Goal: Task Accomplishment & Management: Use online tool/utility

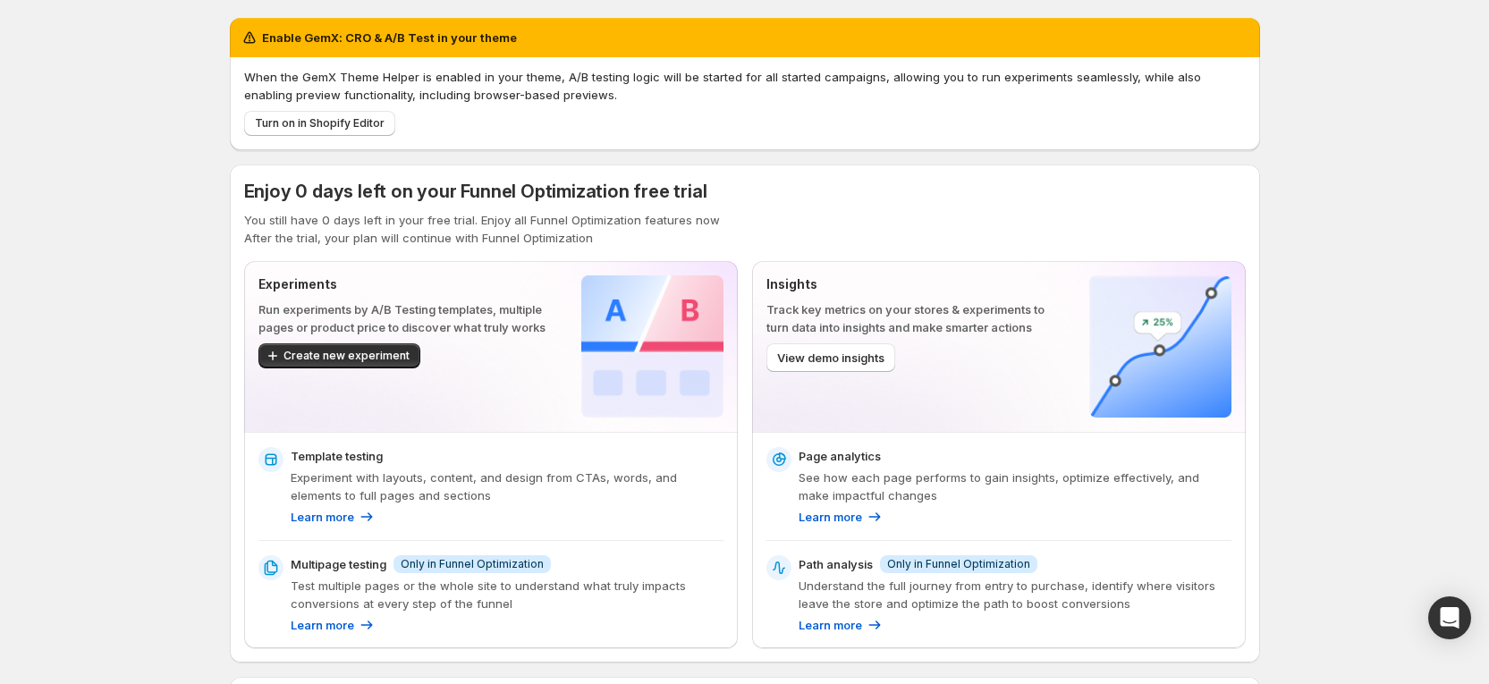
click at [1332, 189] on div "Enable GemX: CRO & A/B Test in your theme When the GemX Theme Helper is enabled…" at bounding box center [744, 580] width 1489 height 1160
click at [332, 119] on span "Turn on in Shopify Editor" at bounding box center [320, 123] width 130 height 14
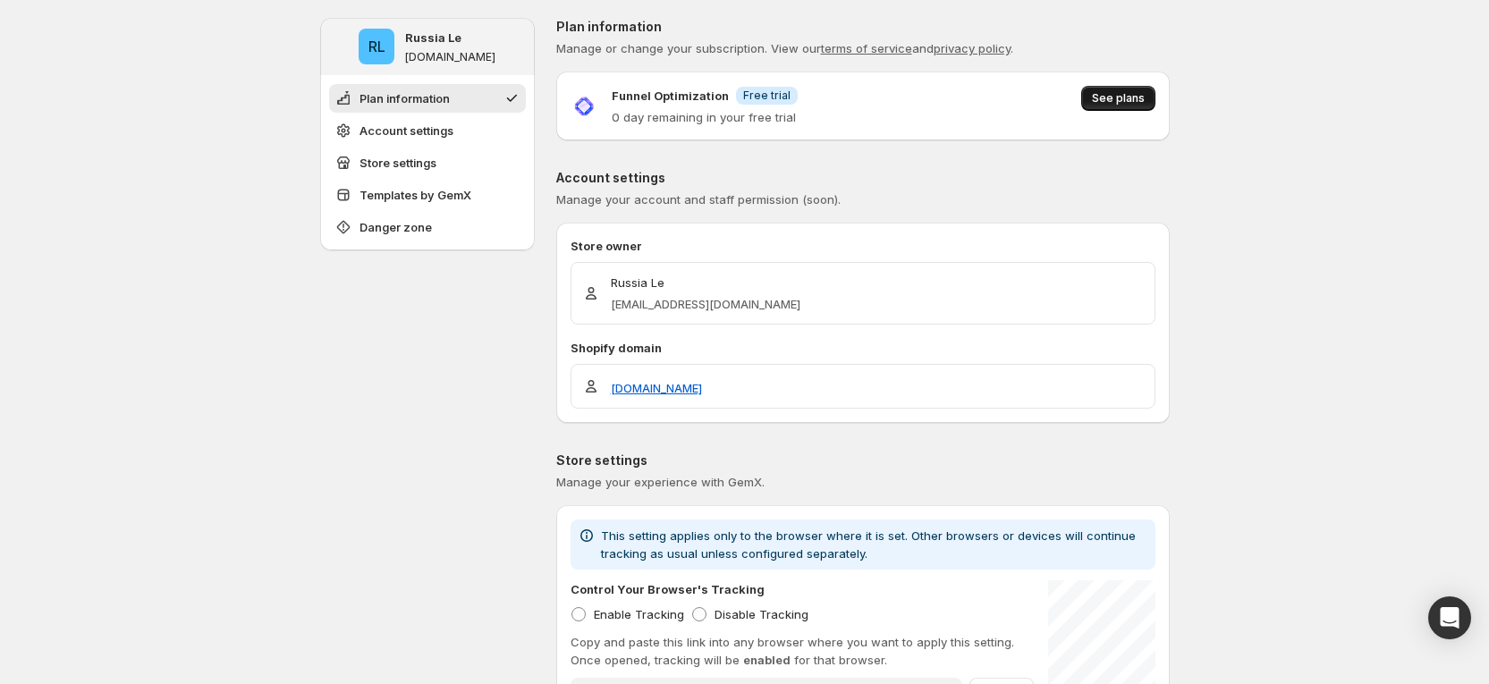
click at [1110, 96] on span "See plans" at bounding box center [1118, 98] width 53 height 14
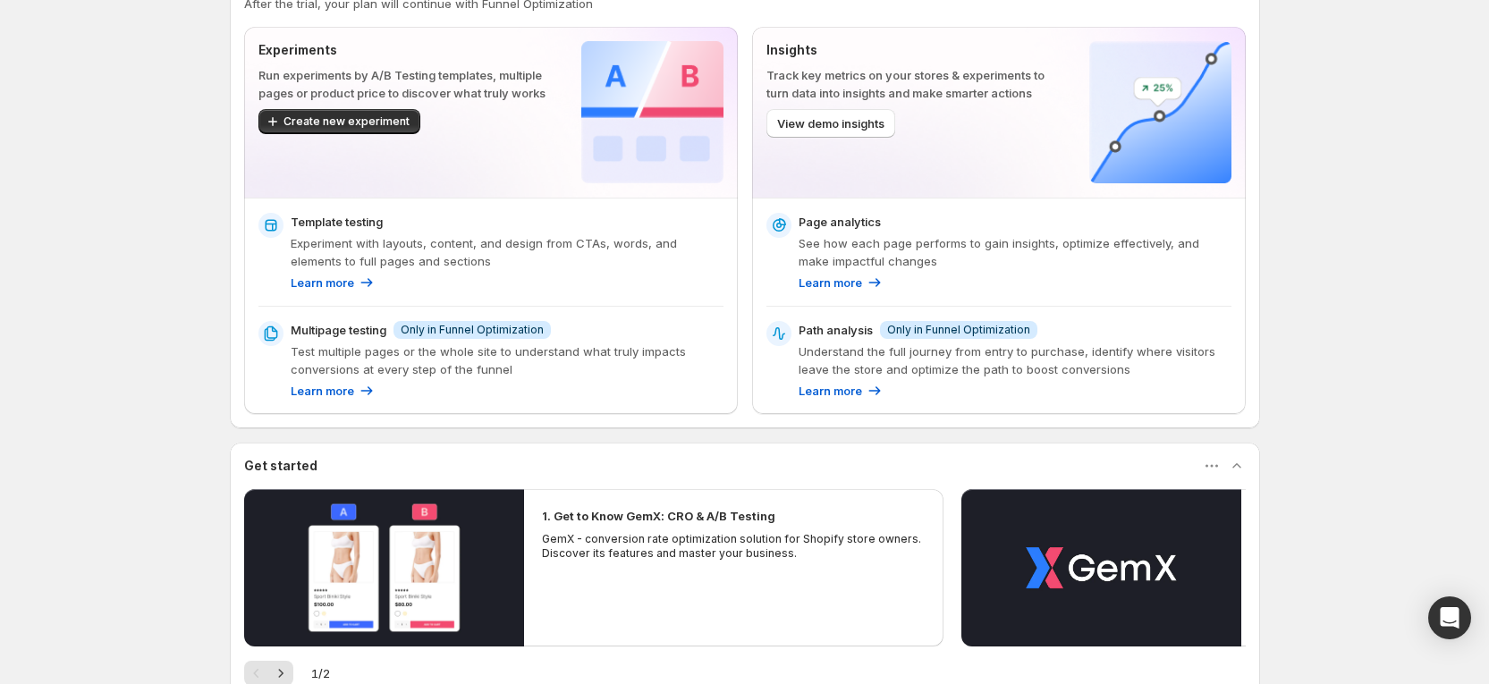
scroll to position [476, 0]
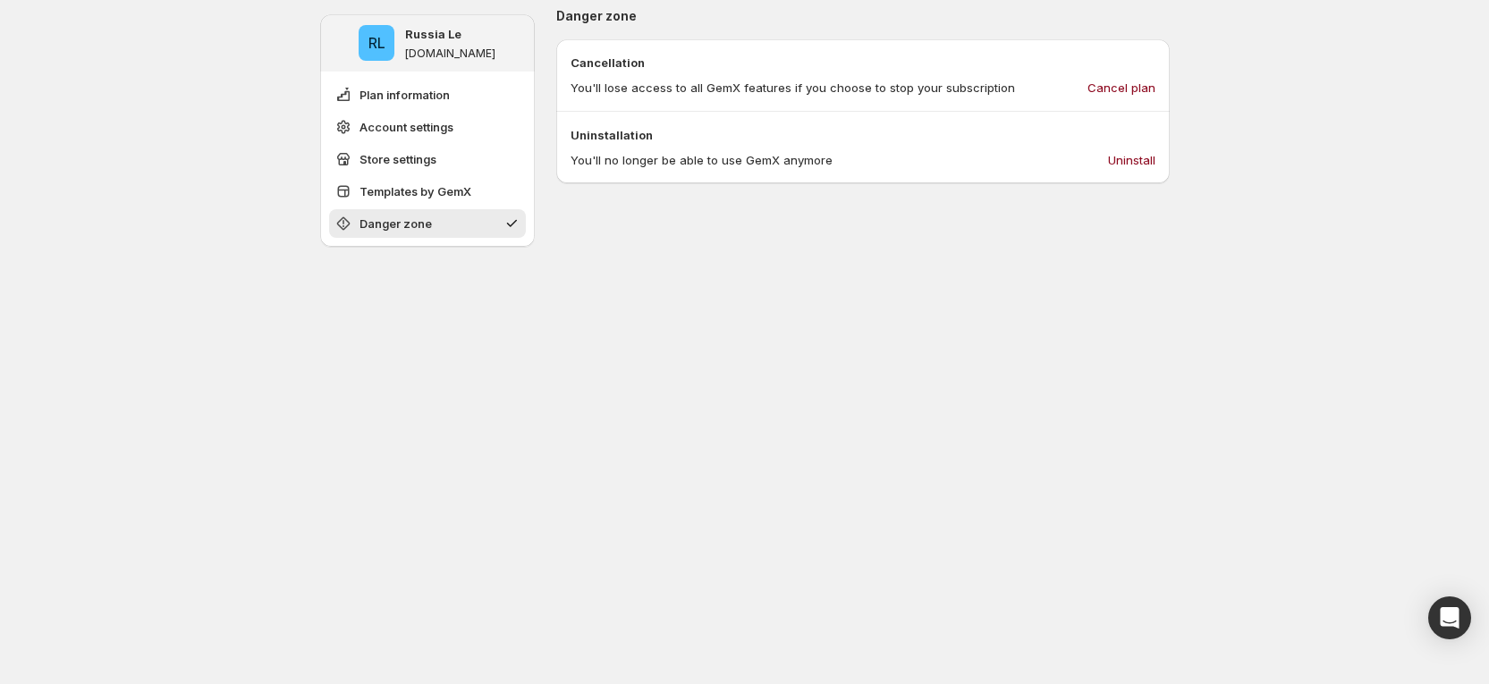
scroll to position [1149, 0]
click at [1136, 80] on span "Cancel plan" at bounding box center [1121, 81] width 68 height 18
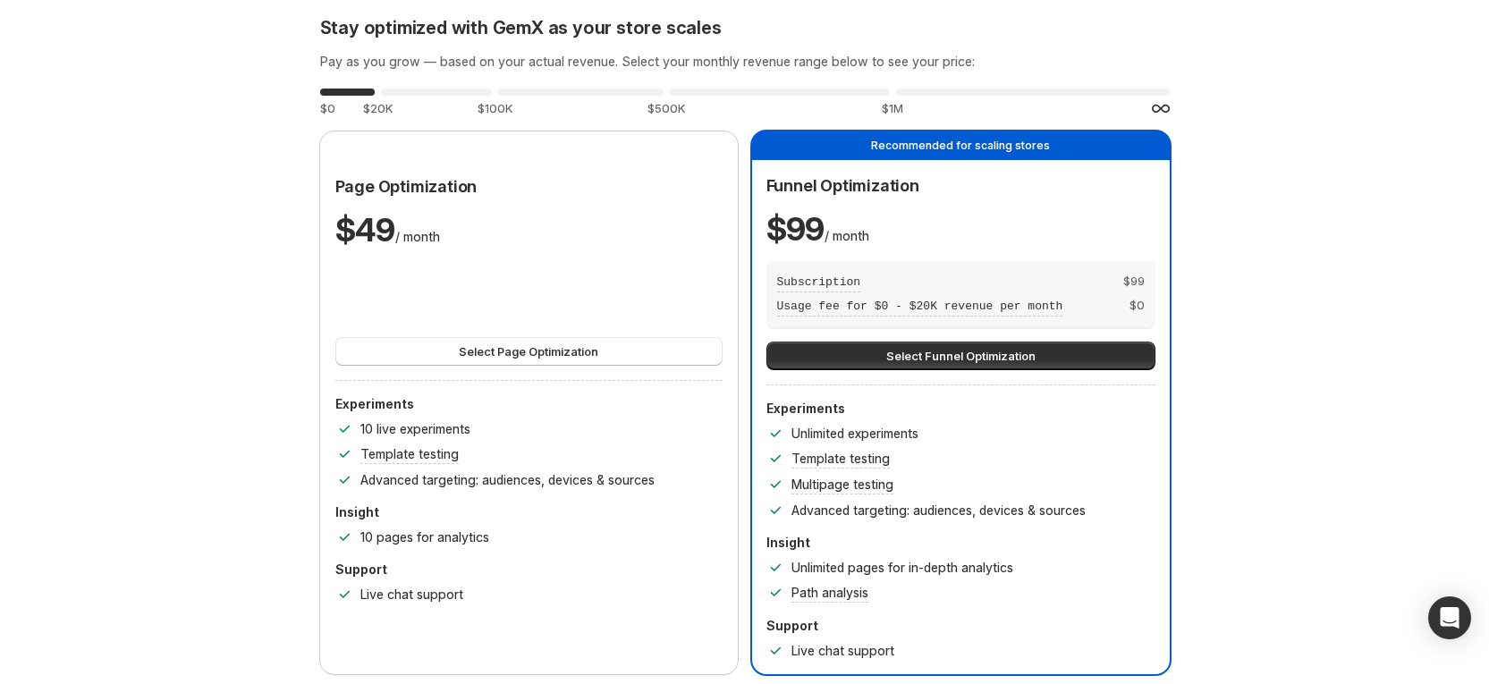
scroll to position [0, 0]
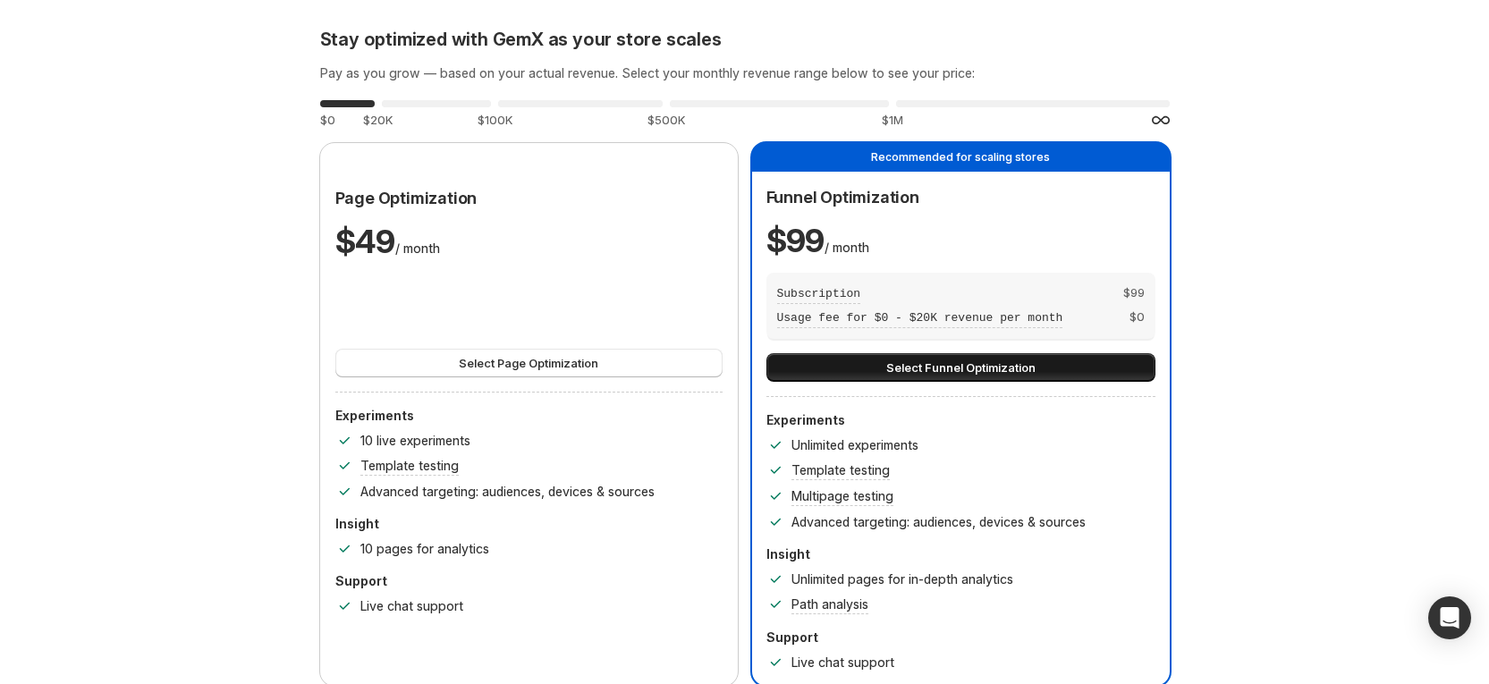
click at [943, 363] on span "Select Funnel Optimization" at bounding box center [960, 368] width 149 height 18
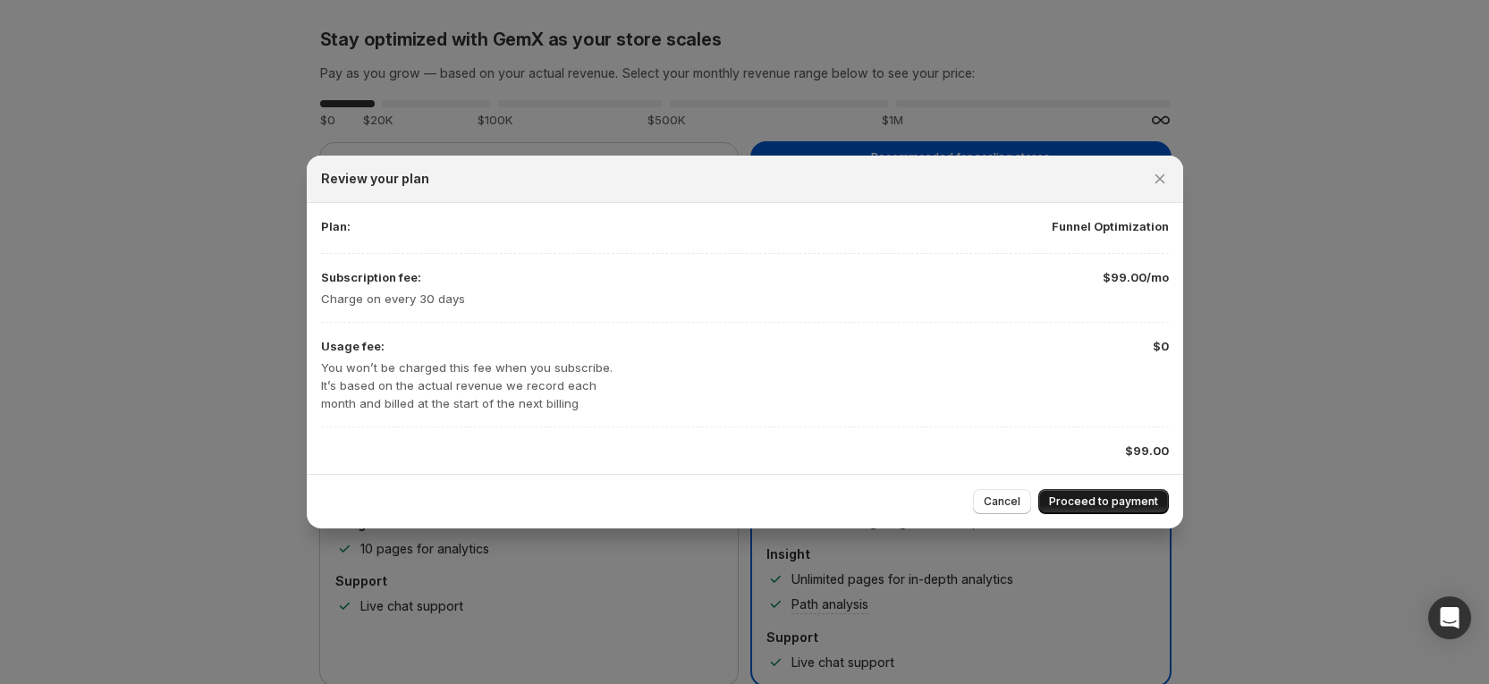
click at [1075, 491] on button "Proceed to payment" at bounding box center [1103, 501] width 131 height 25
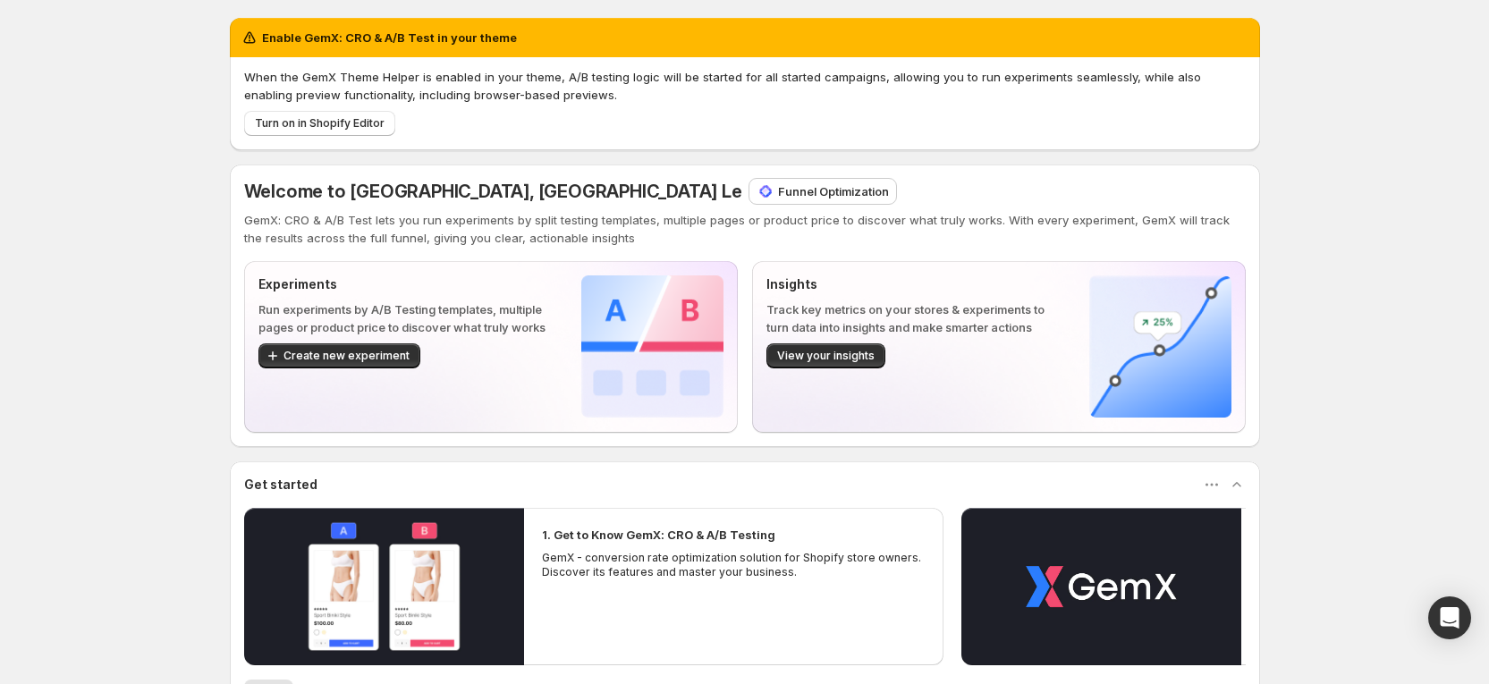
click at [341, 211] on p "GemX: CRO & A/B Test lets you run experiments by split testing templates, multi…" at bounding box center [745, 229] width 1002 height 36
click at [377, 353] on span "Create new experiment" at bounding box center [346, 356] width 126 height 14
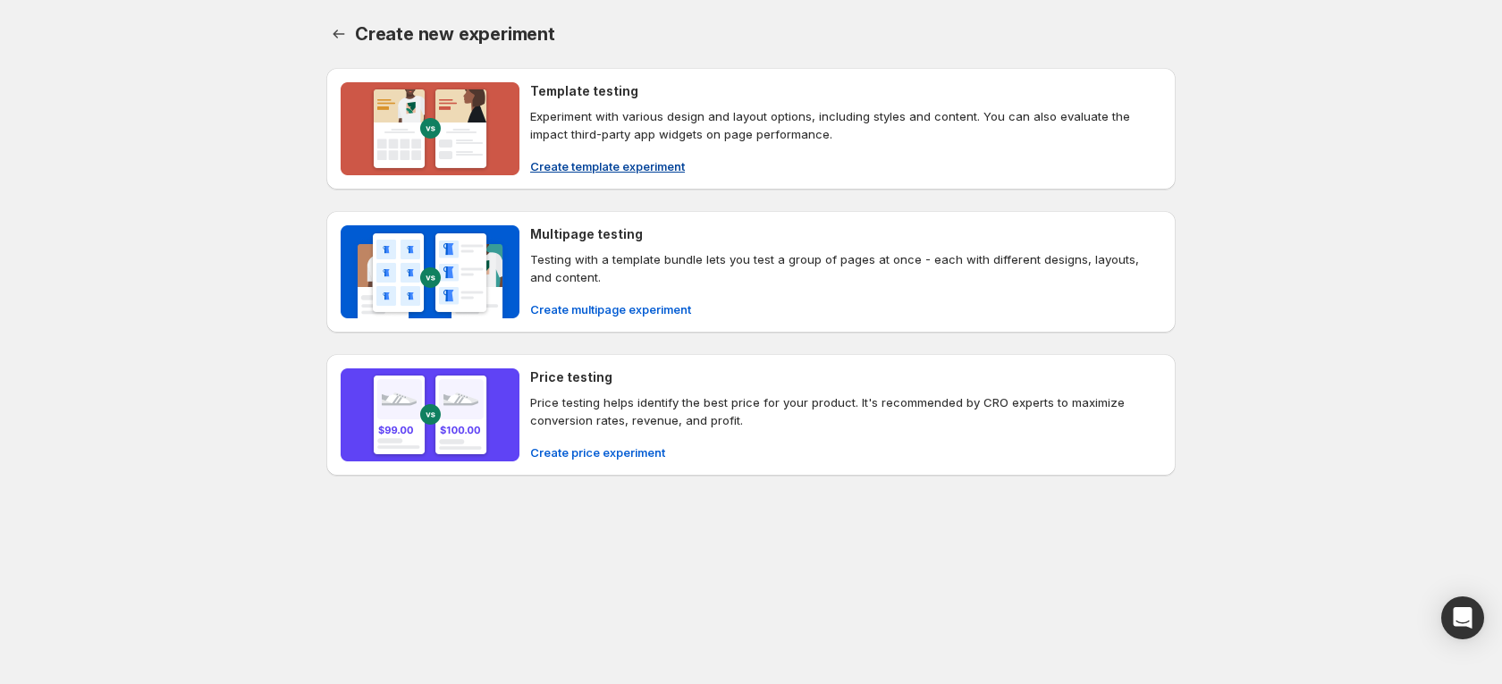
click at [577, 173] on span "Create template experiment" at bounding box center [607, 166] width 155 height 18
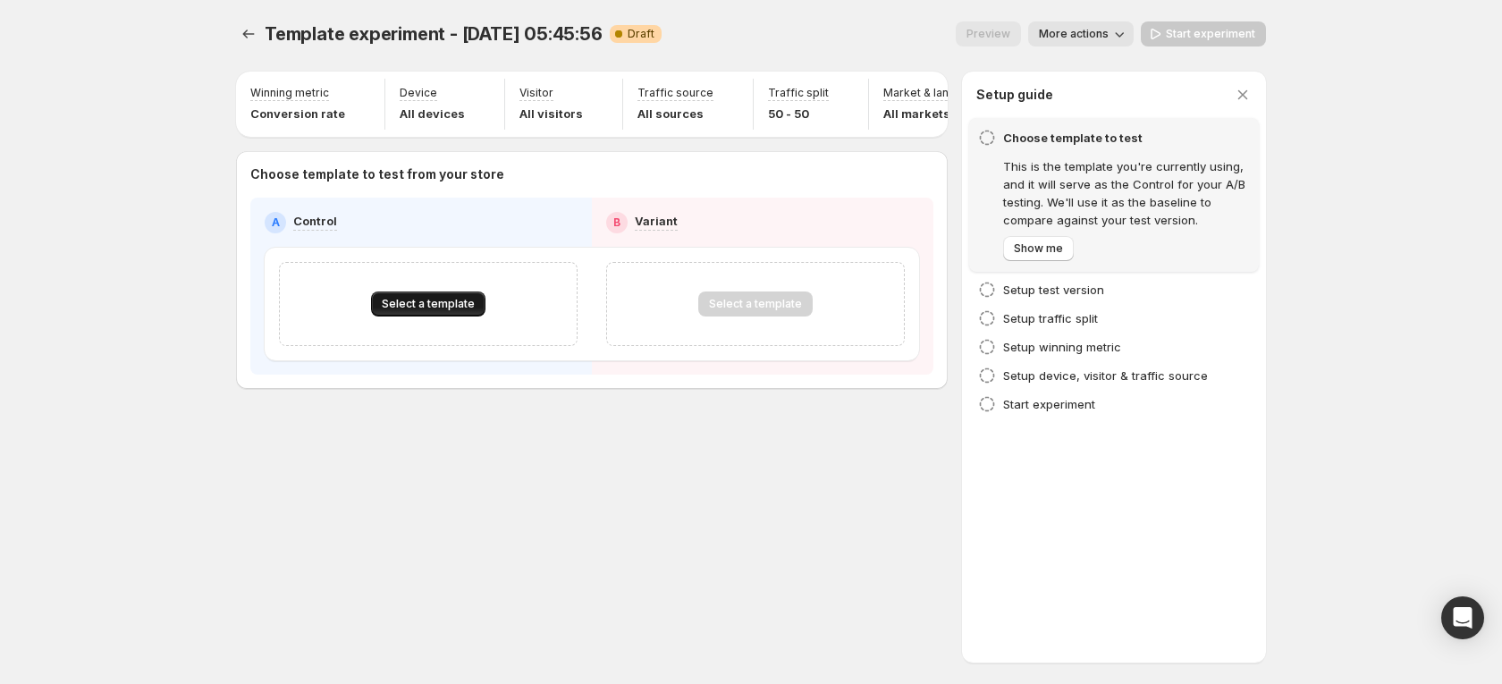
click at [449, 311] on span "Select a template" at bounding box center [428, 304] width 93 height 14
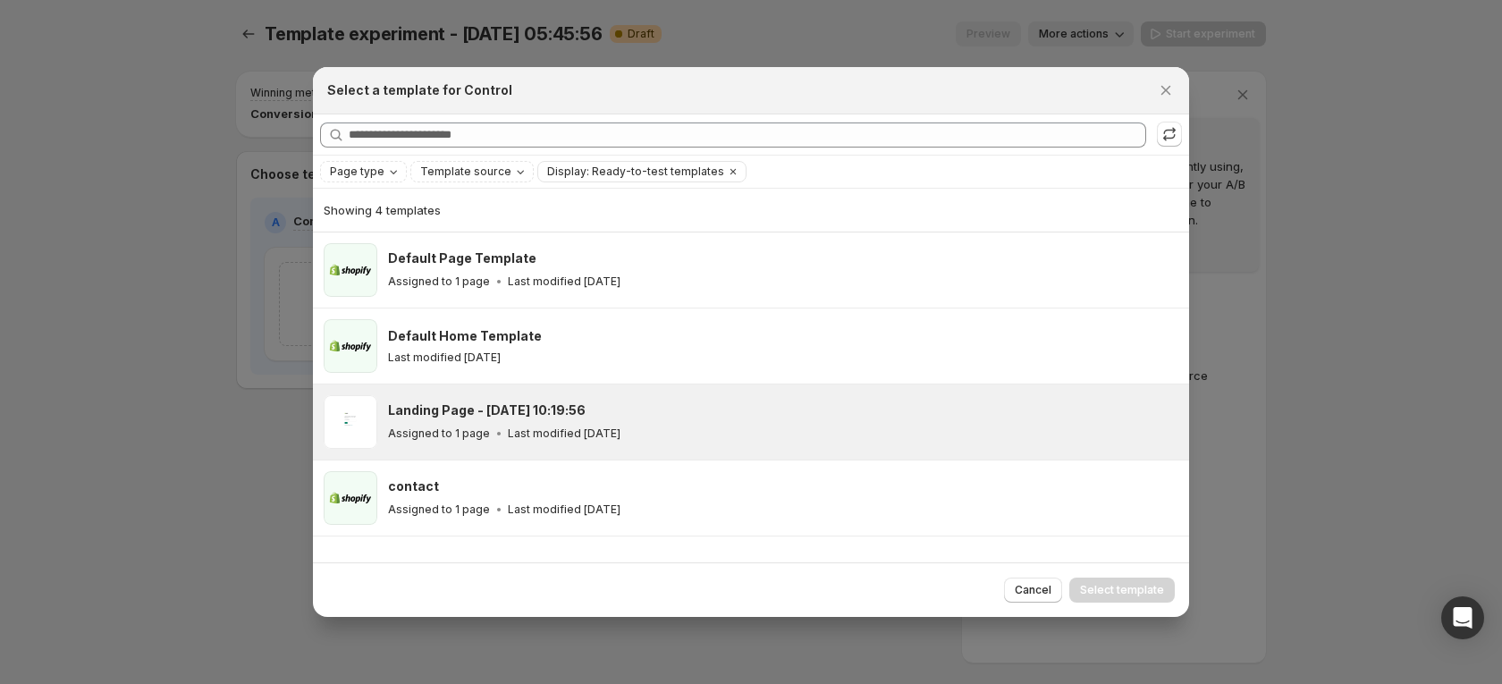
click at [539, 425] on div "Assigned to 1 page Last modified 24 days ago" at bounding box center [780, 434] width 785 height 18
click at [613, 420] on div "Landing Page - Jul 15, 10:19:56 Assigned to 1 page Last modified 24 days ago" at bounding box center [780, 422] width 785 height 41
click at [1131, 588] on span "Select template" at bounding box center [1122, 590] width 84 height 14
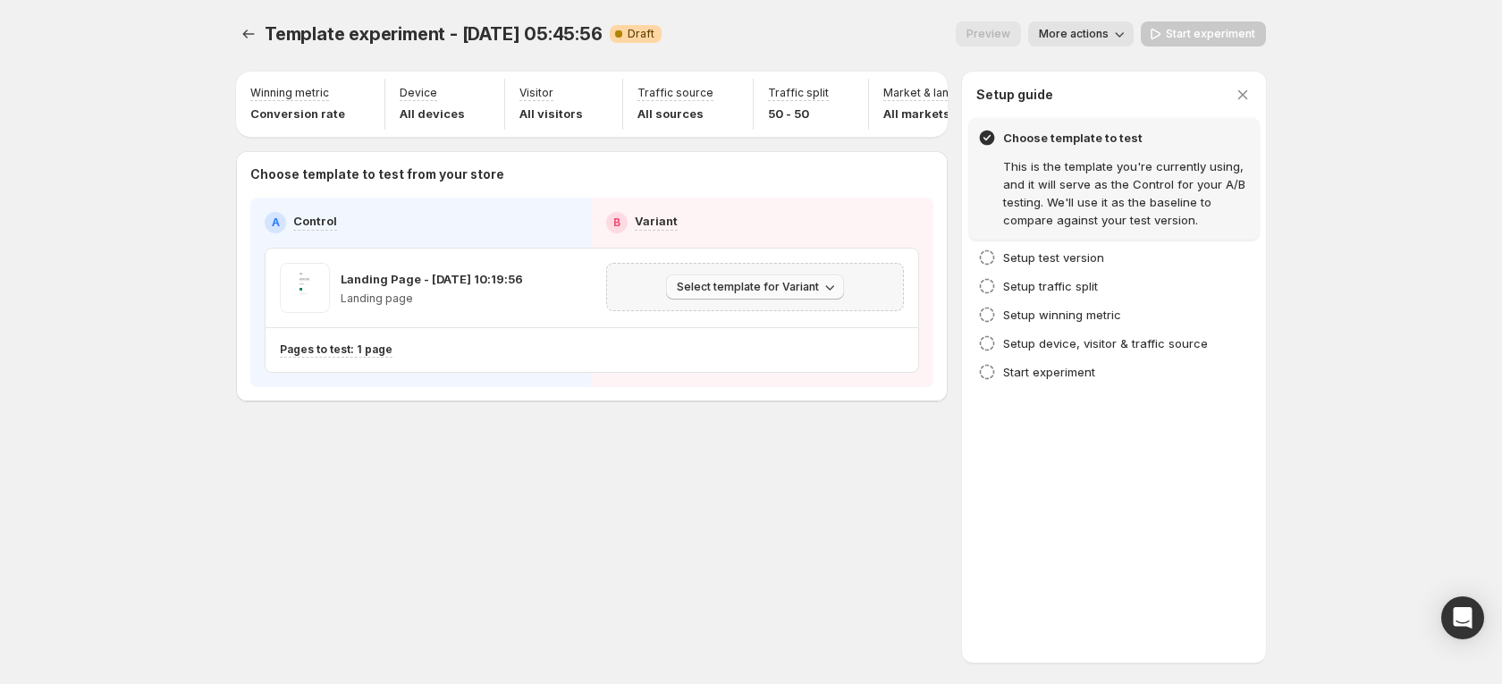
click at [825, 296] on icon "button" at bounding box center [830, 287] width 18 height 18
click at [746, 341] on span "Select an existing template" at bounding box center [742, 338] width 151 height 14
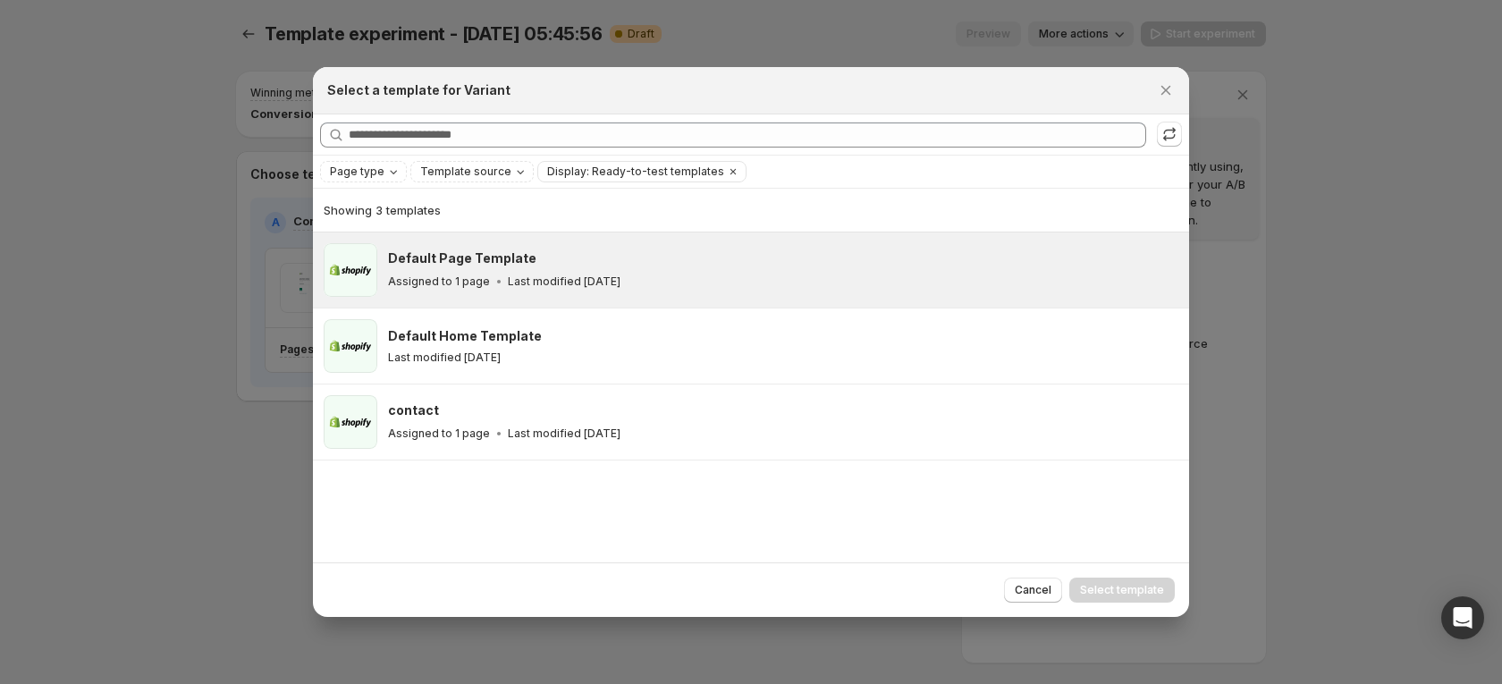
click at [621, 266] on div "Default Page Template" at bounding box center [780, 259] width 785 height 18
click at [1091, 580] on button "Select template" at bounding box center [1123, 590] width 106 height 25
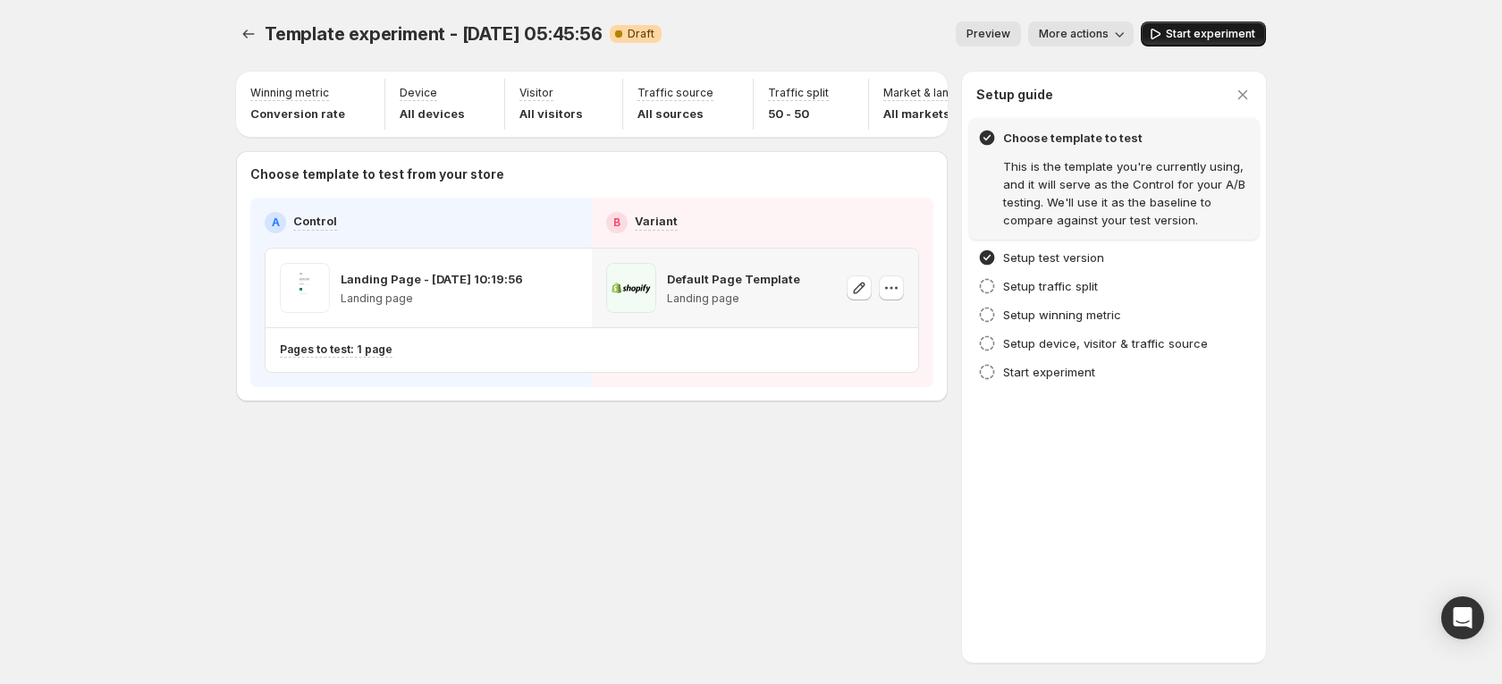
click at [1193, 38] on span "Start experiment" at bounding box center [1210, 34] width 89 height 14
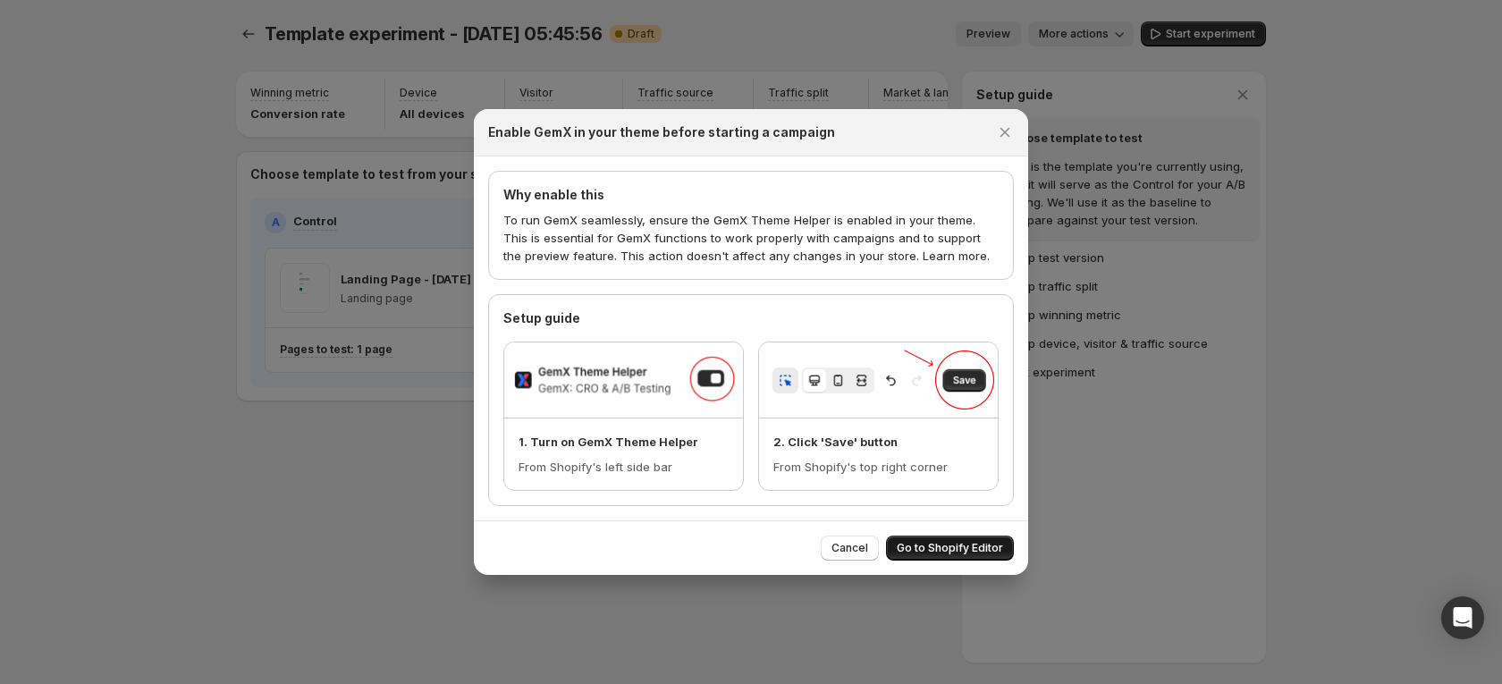
click at [960, 544] on span "Go to Shopify Editor" at bounding box center [950, 548] width 106 height 14
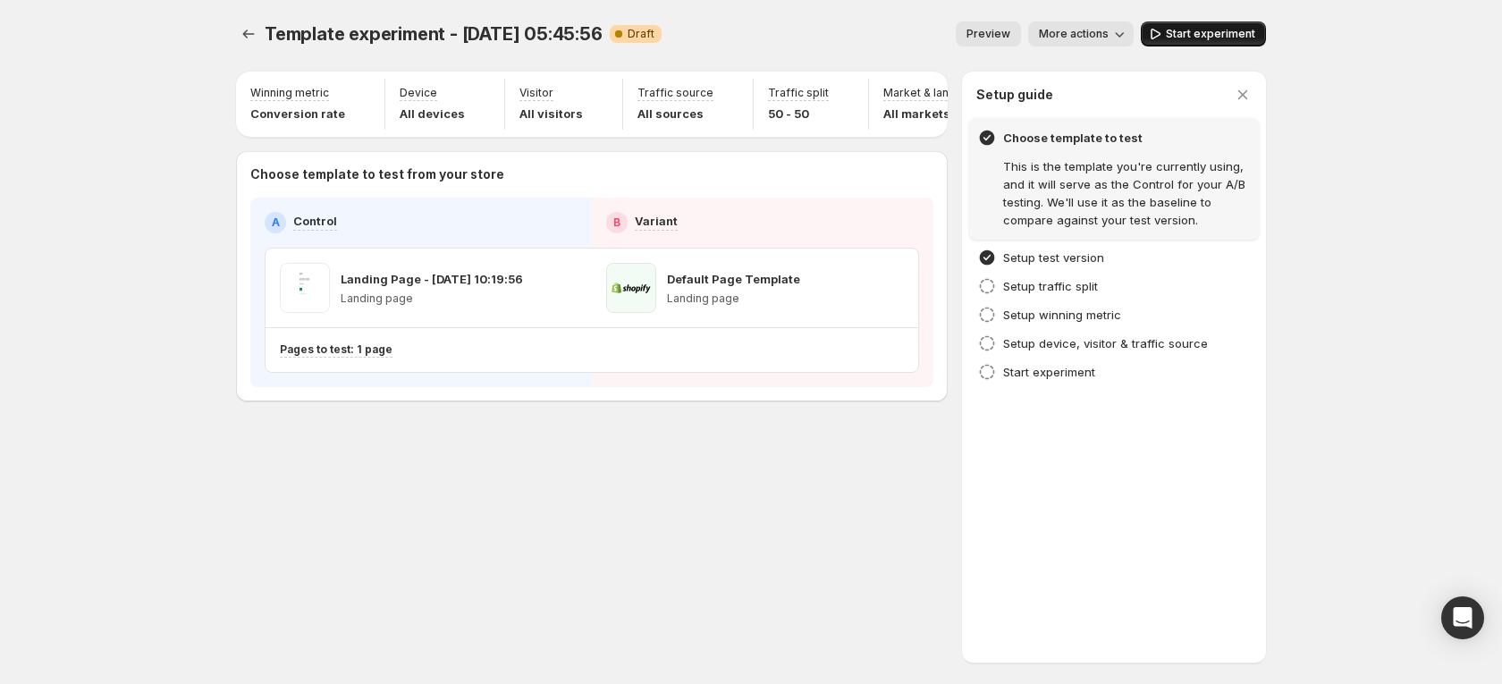
click at [1206, 34] on span "Start experiment" at bounding box center [1210, 34] width 89 height 14
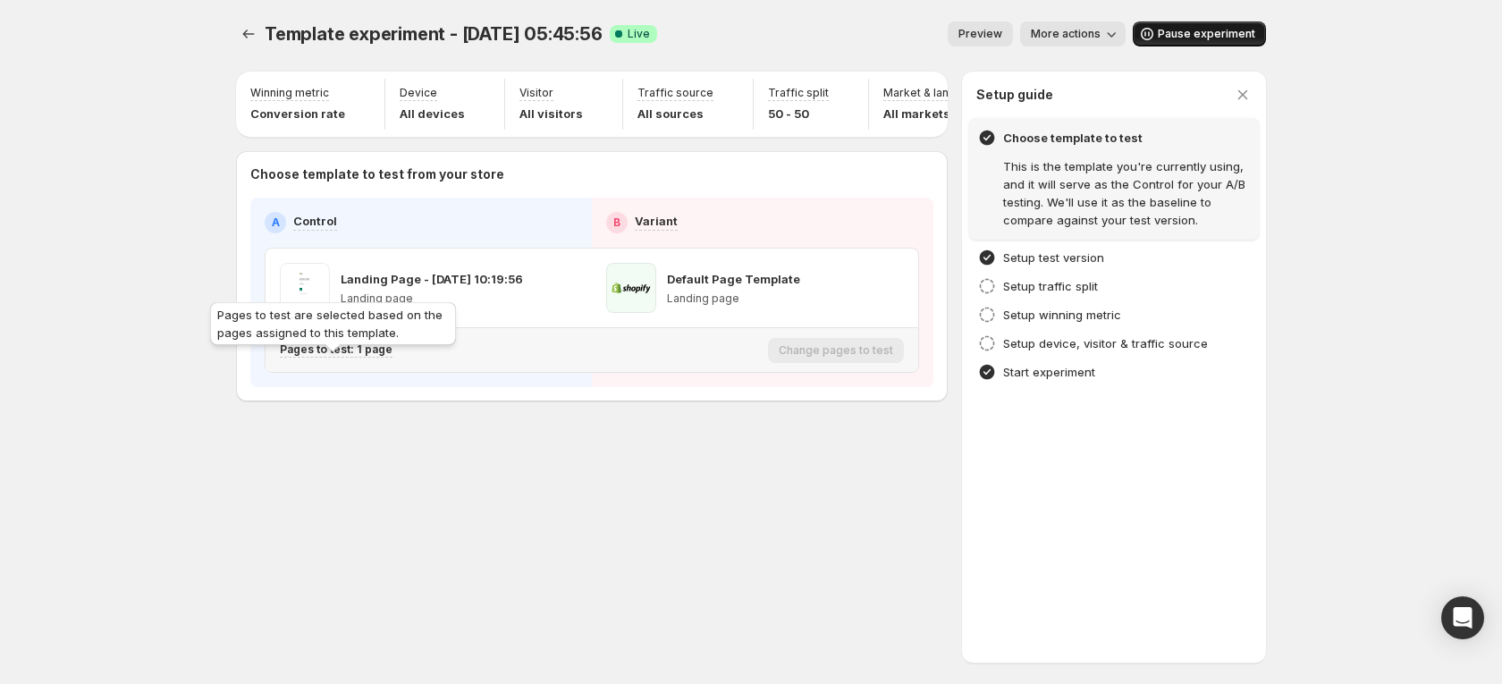
click at [368, 357] on p "Pages to test: 1 page" at bounding box center [336, 350] width 113 height 14
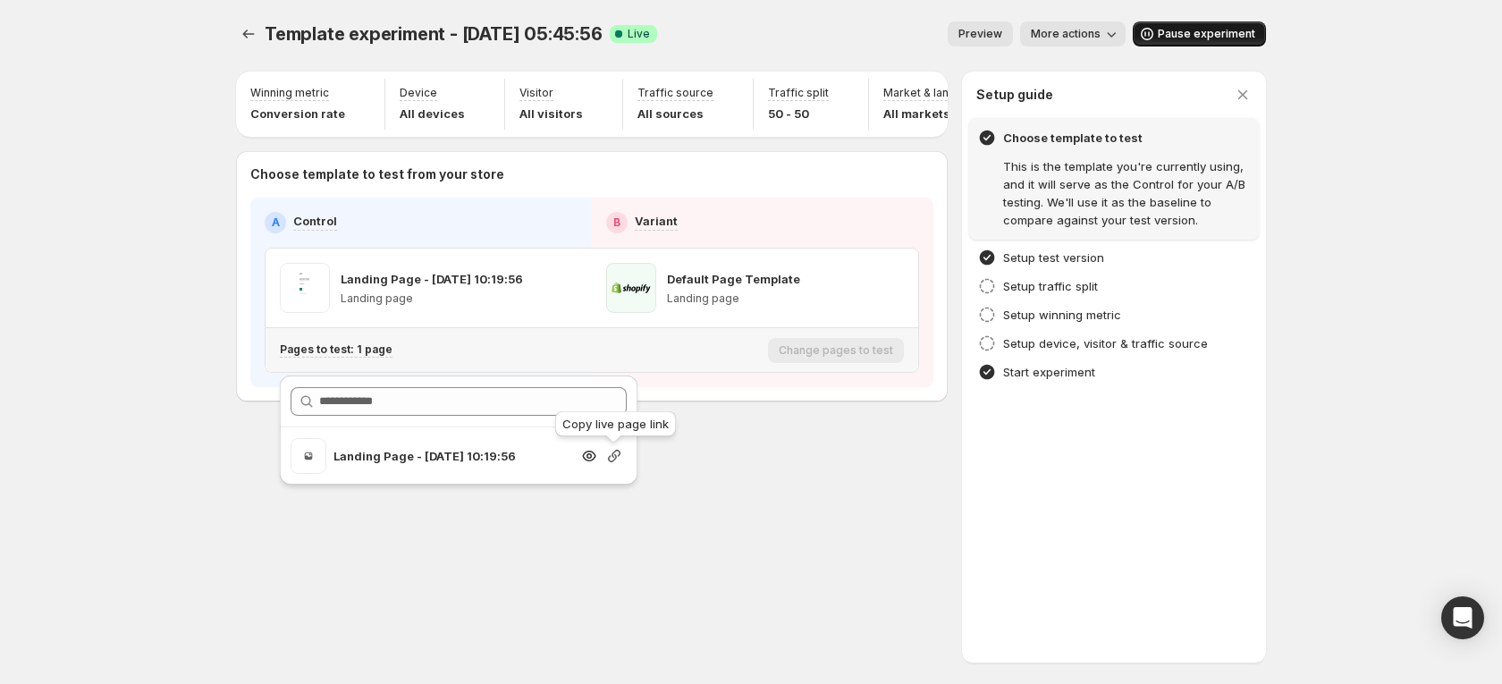
click at [608, 462] on icon "button" at bounding box center [614, 456] width 18 height 18
click at [604, 456] on div at bounding box center [614, 456] width 25 height 18
click at [609, 457] on icon "button" at bounding box center [614, 456] width 13 height 13
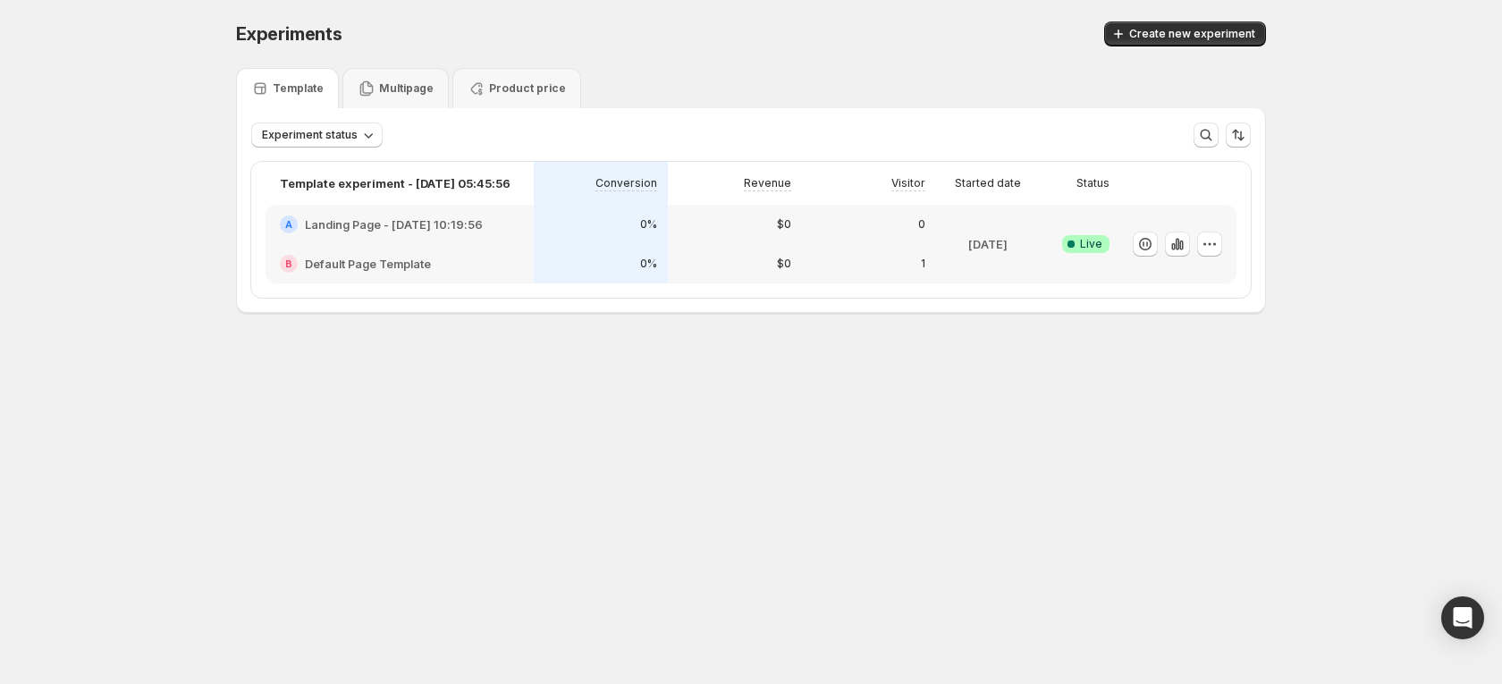
click at [470, 225] on h2 "Landing Page - Jul 15, 10:19:56" at bounding box center [394, 225] width 178 height 18
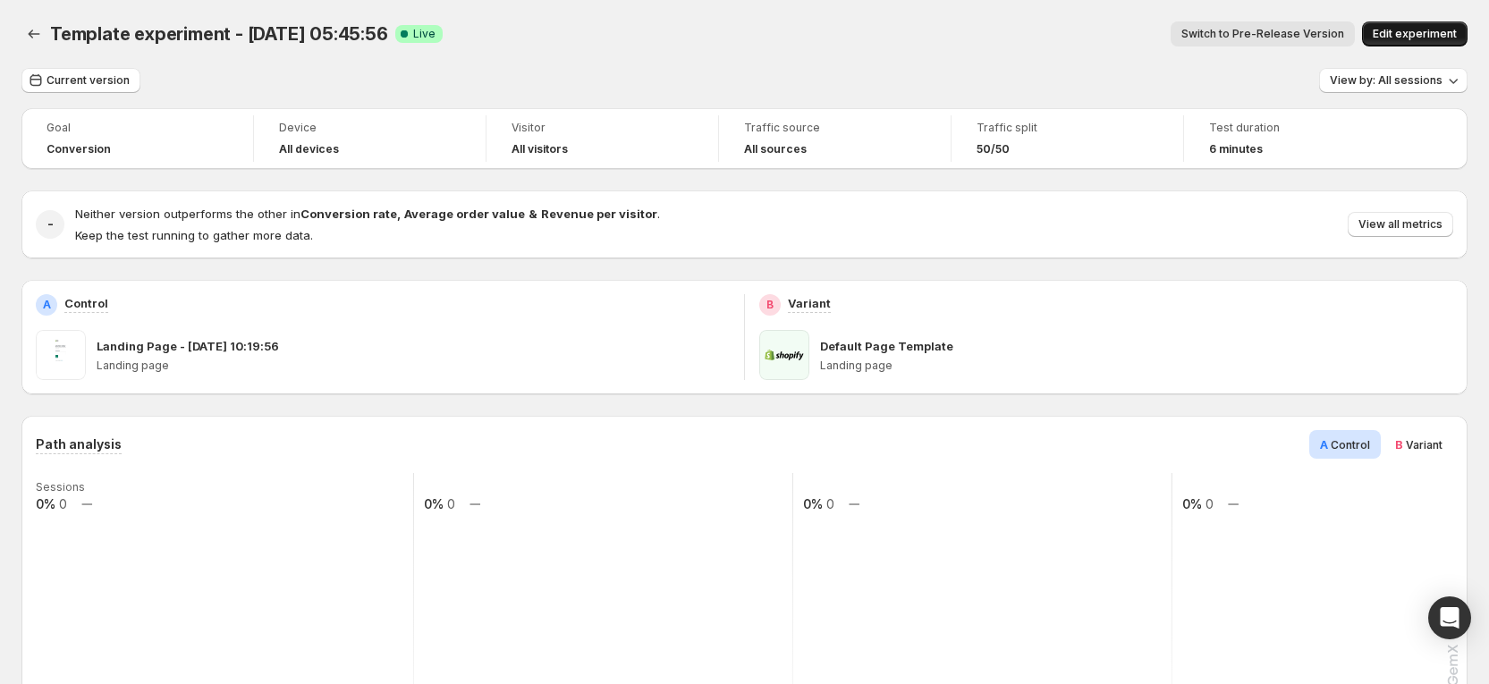
click at [1425, 31] on span "Edit experiment" at bounding box center [1415, 34] width 84 height 14
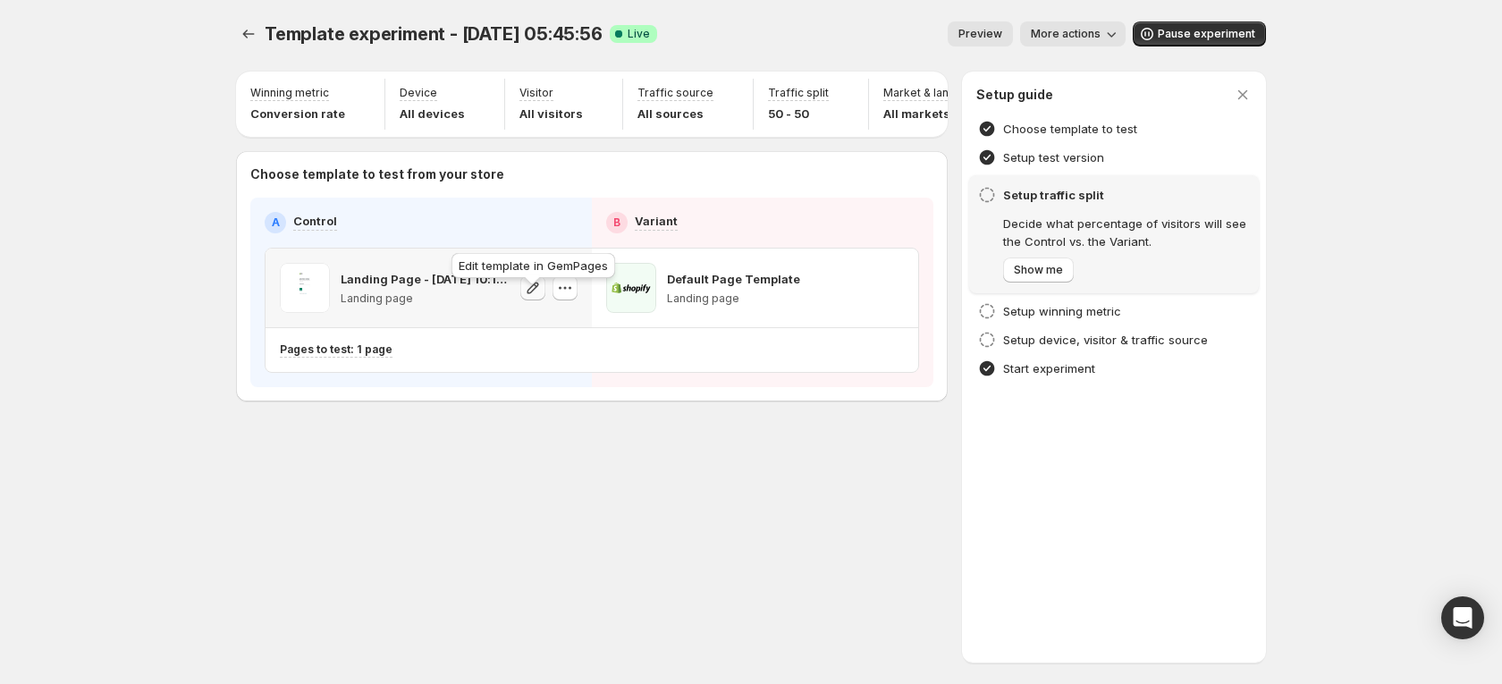
click at [541, 297] on icon "button" at bounding box center [533, 288] width 18 height 18
click at [571, 297] on icon "button" at bounding box center [565, 288] width 18 height 18
click at [1209, 30] on span "Pause experiment" at bounding box center [1206, 34] width 97 height 14
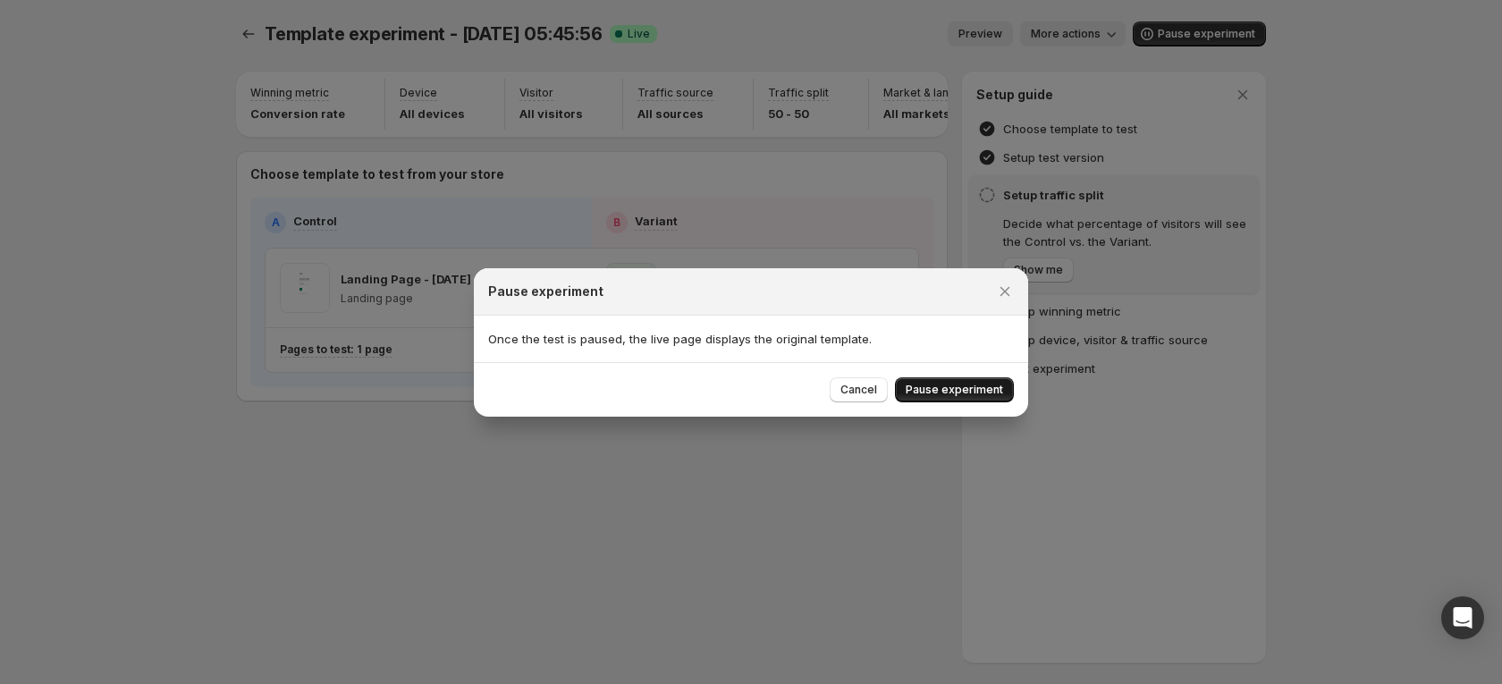
click at [965, 395] on span "Pause experiment" at bounding box center [954, 390] width 97 height 14
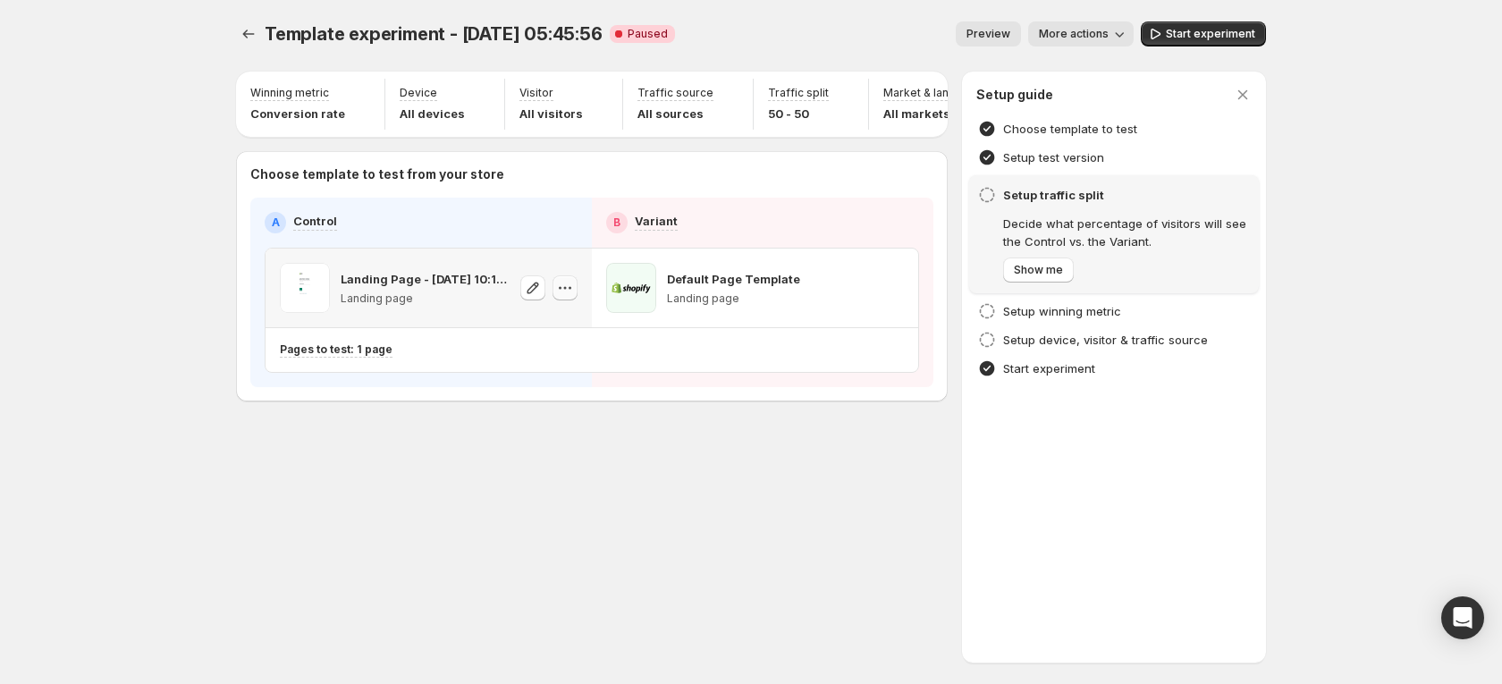
click at [570, 297] on icon "button" at bounding box center [565, 288] width 18 height 18
click at [566, 343] on span "Change template" at bounding box center [569, 340] width 97 height 14
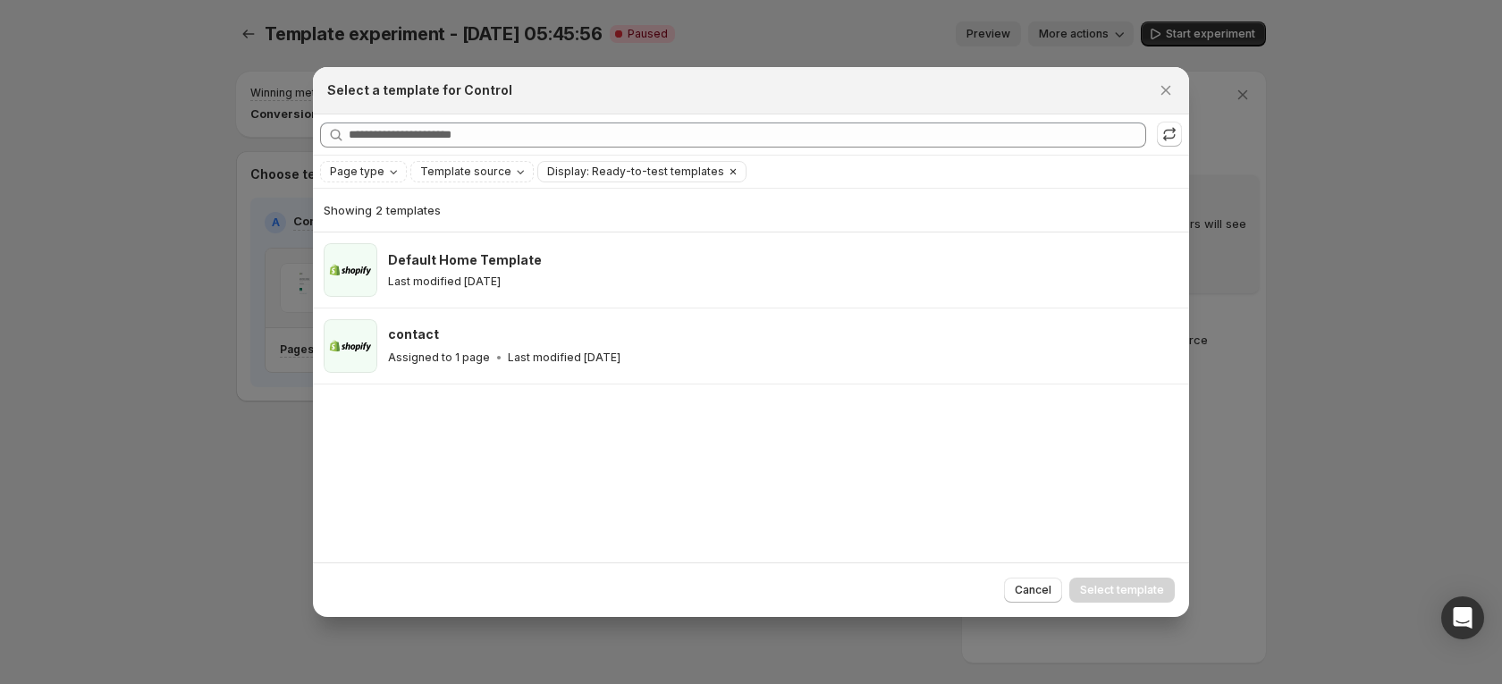
click at [694, 166] on span "Display: Ready-to-test templates" at bounding box center [635, 172] width 177 height 14
click at [726, 168] on icon "Clear" at bounding box center [733, 172] width 14 height 14
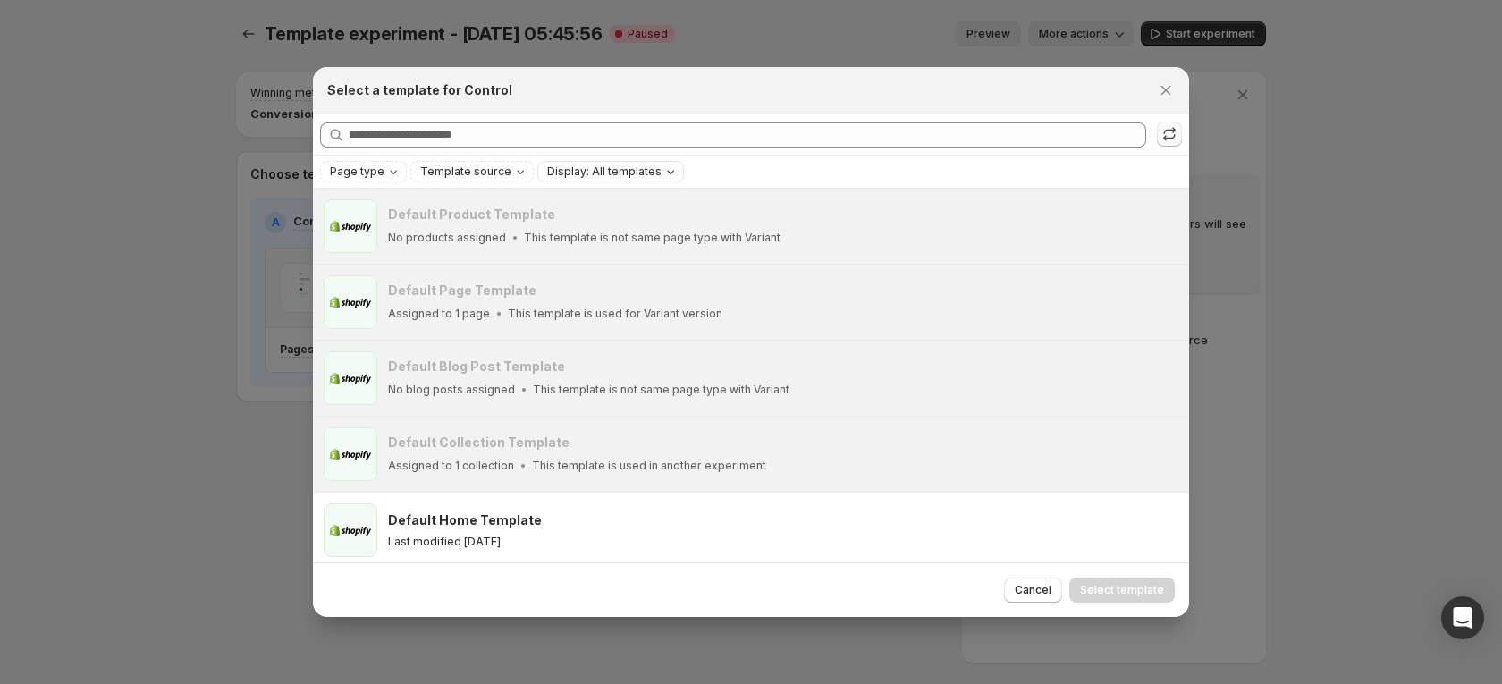
click at [1166, 134] on icon ":r3u:" at bounding box center [1170, 134] width 18 height 18
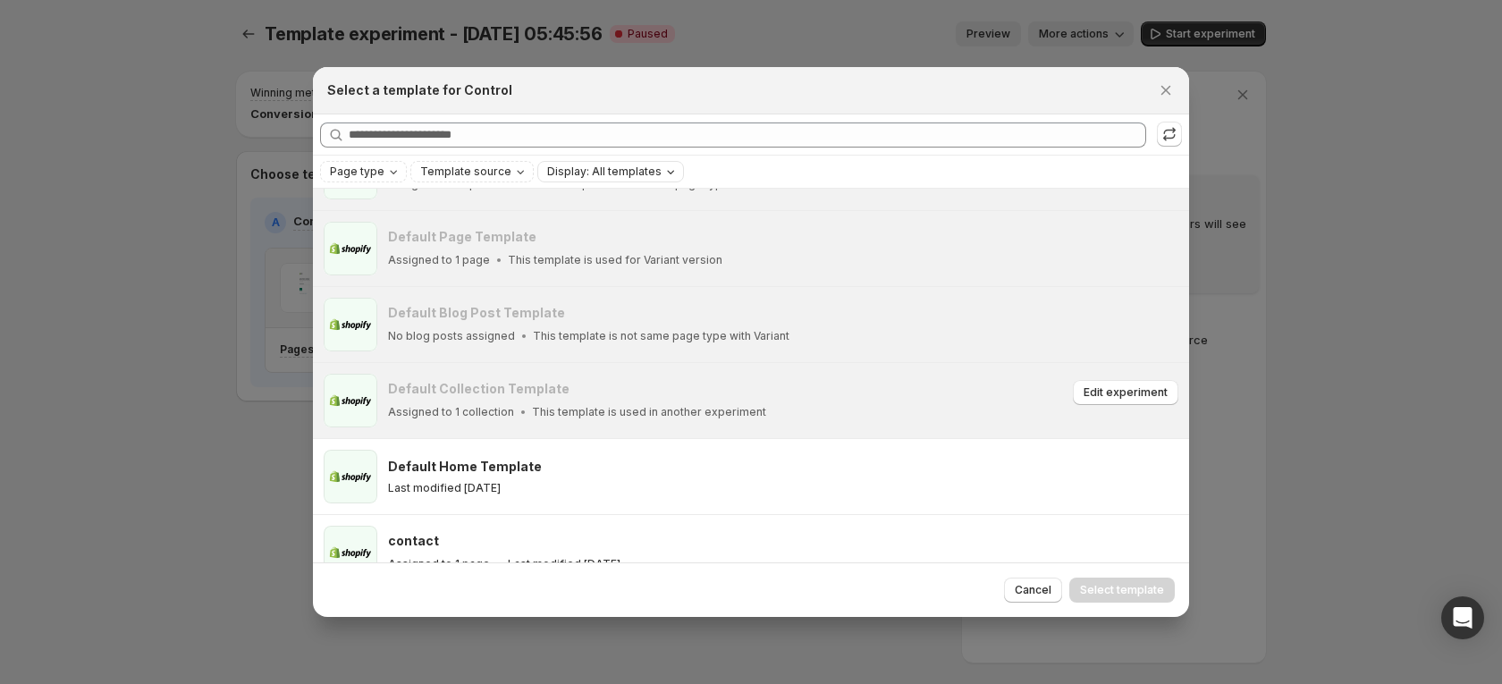
scroll to position [82, 0]
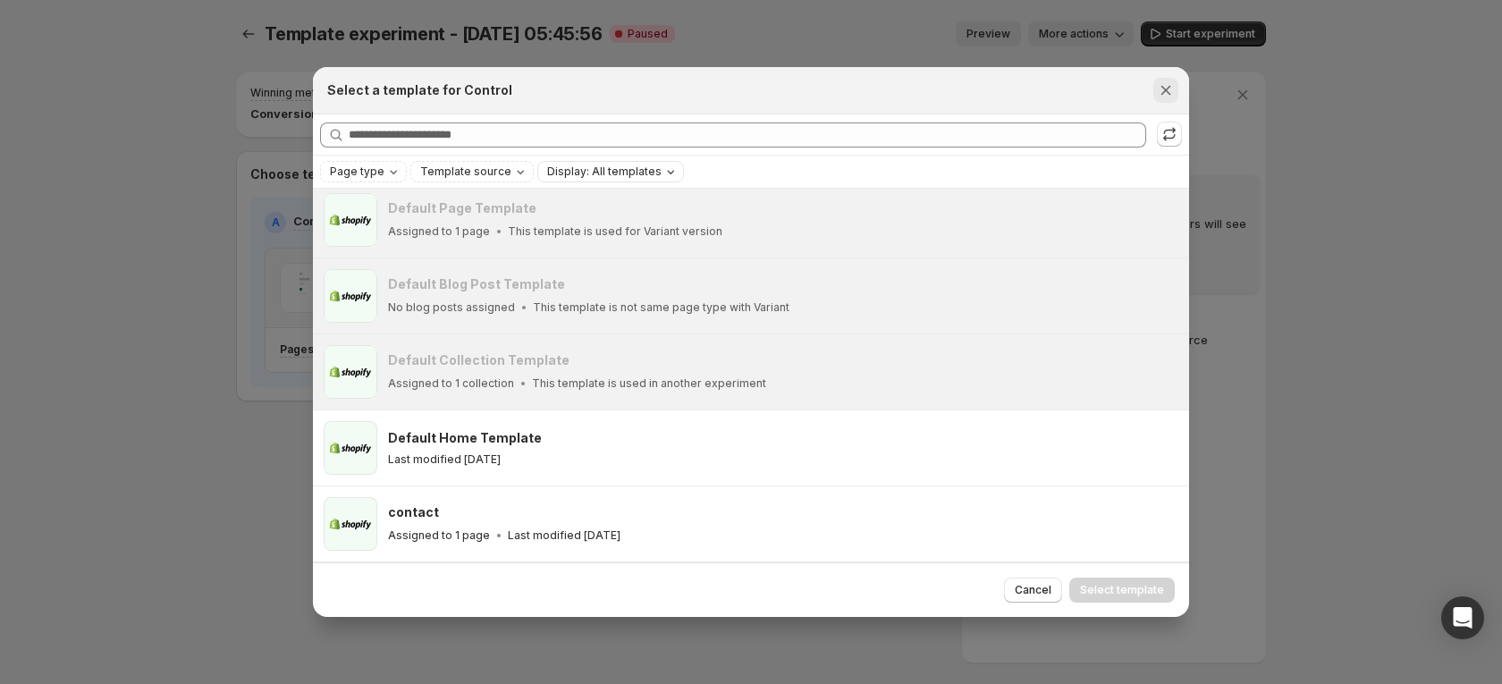
click at [1171, 98] on button "Close" at bounding box center [1166, 90] width 25 height 25
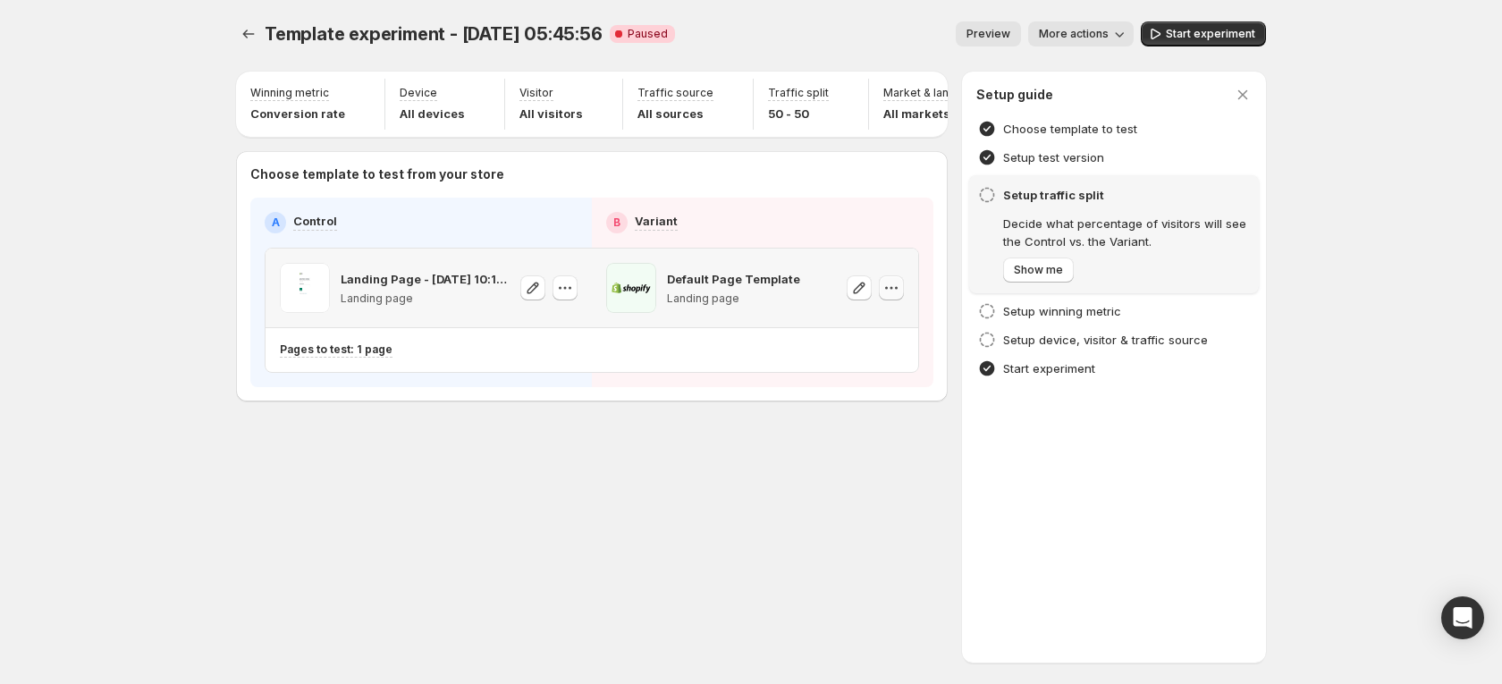
click at [900, 294] on icon "button" at bounding box center [892, 288] width 18 height 18
click at [888, 414] on span "Remove template" at bounding box center [894, 416] width 97 height 14
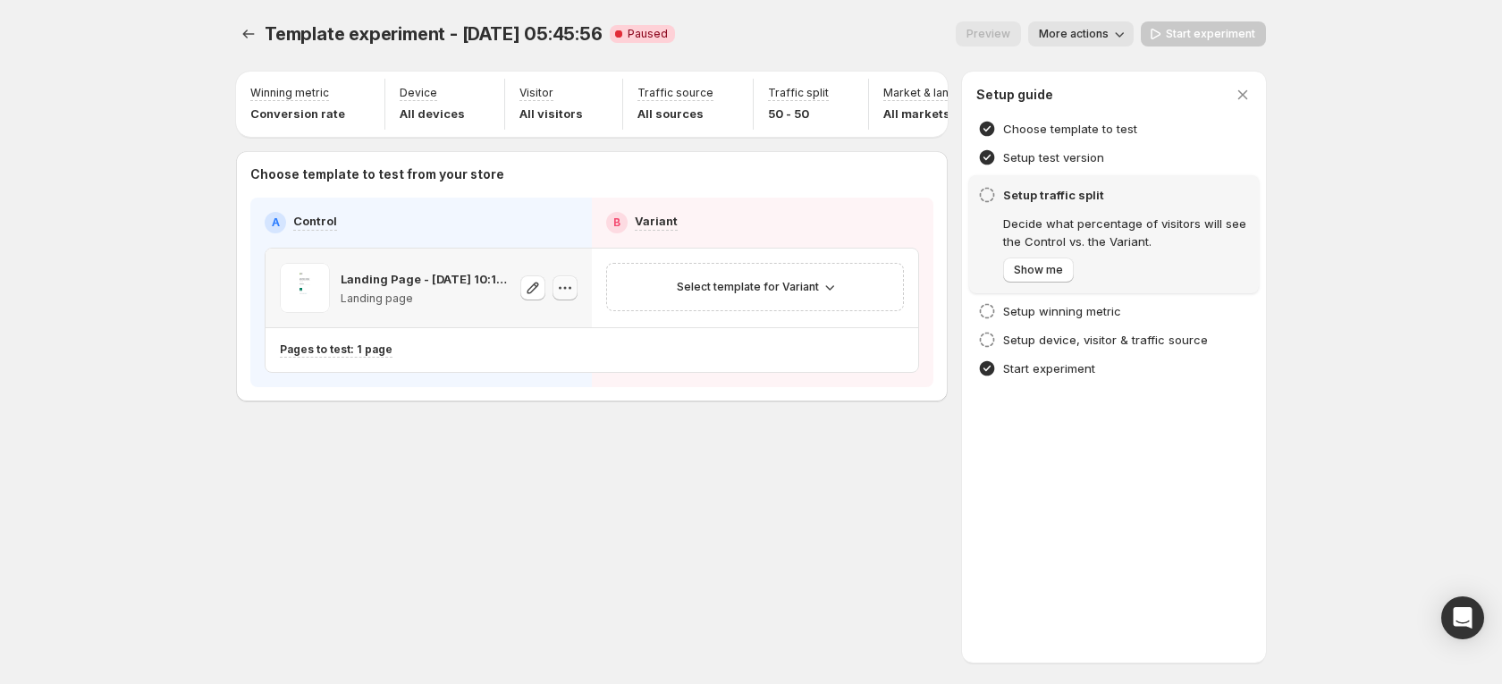
click at [557, 297] on icon "button" at bounding box center [565, 288] width 18 height 18
click at [582, 336] on span "Change template" at bounding box center [569, 340] width 97 height 14
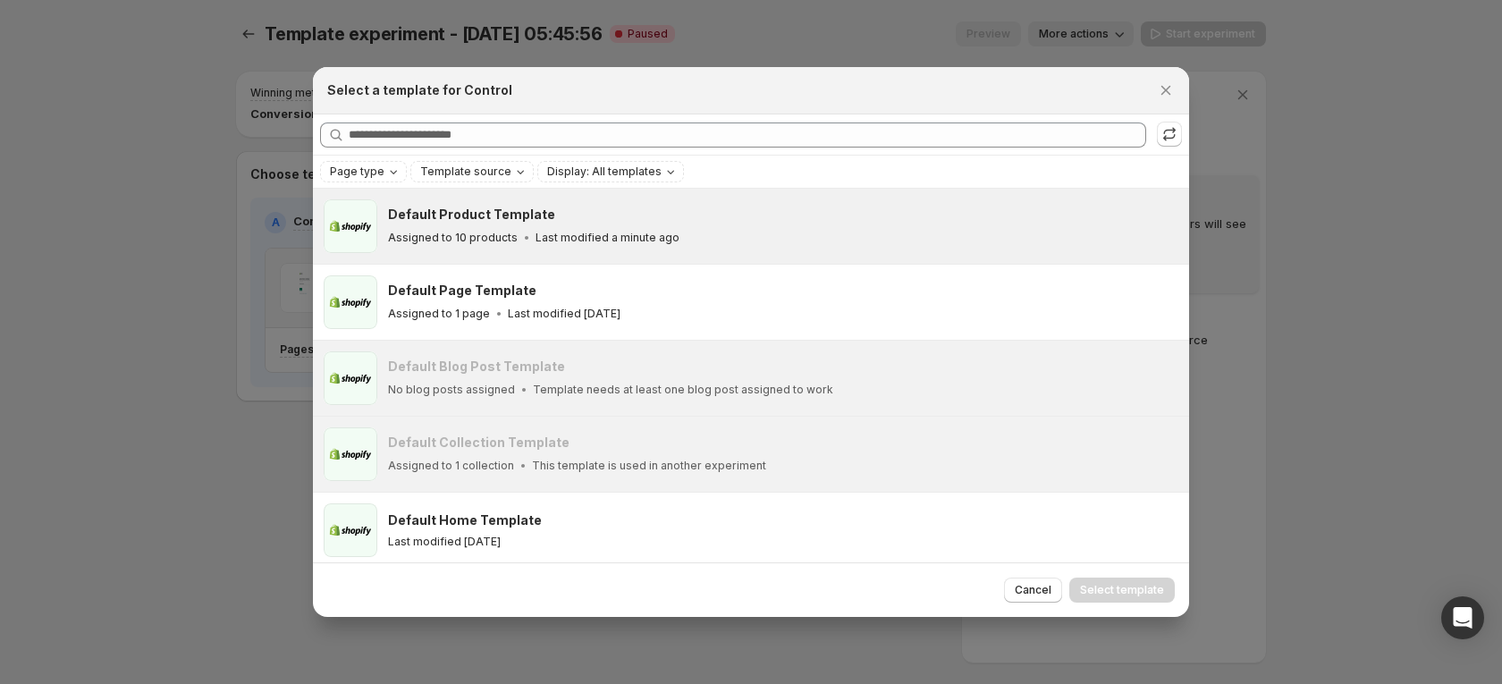
click at [599, 212] on div "Default Product Template" at bounding box center [780, 215] width 785 height 18
click at [1085, 571] on div "Cancel Select template" at bounding box center [751, 590] width 876 height 55
click at [1089, 580] on button "Select template" at bounding box center [1123, 590] width 106 height 25
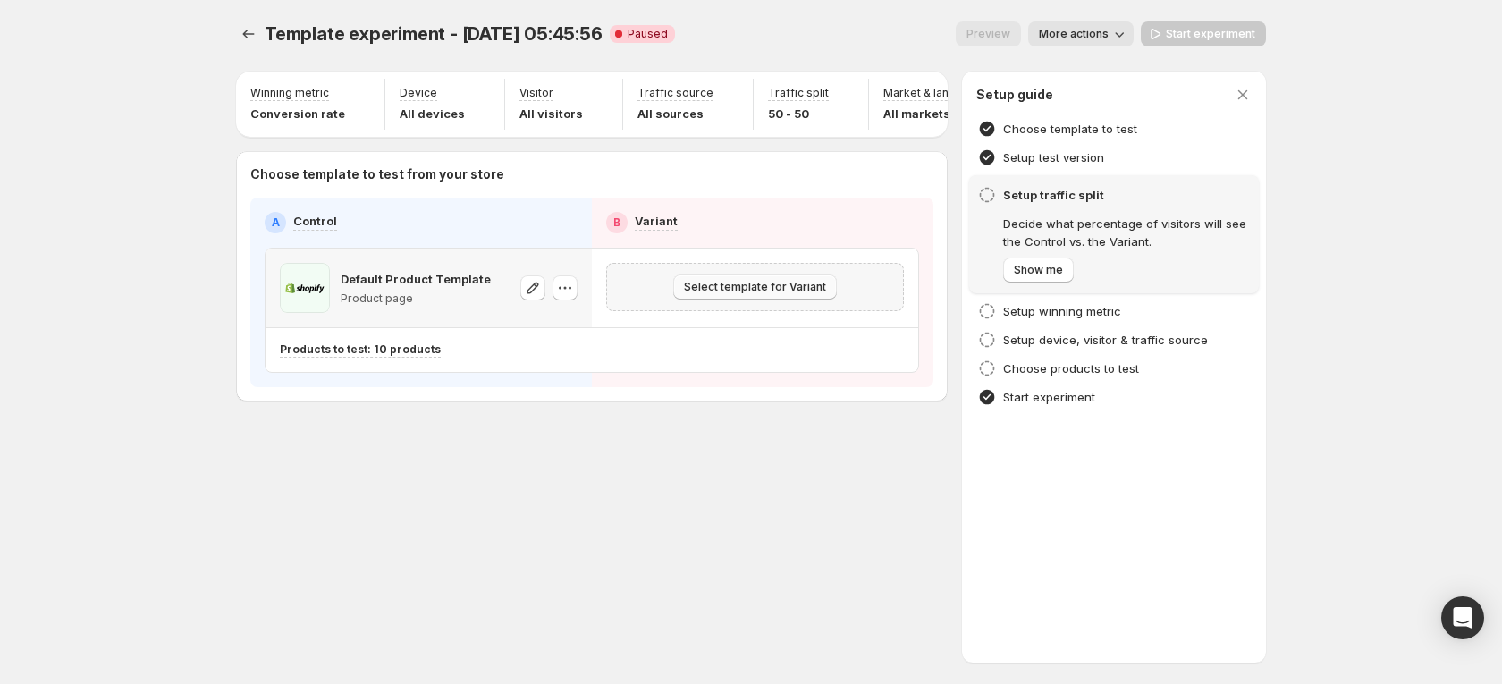
click at [810, 294] on span "Select template for Variant" at bounding box center [755, 287] width 142 height 14
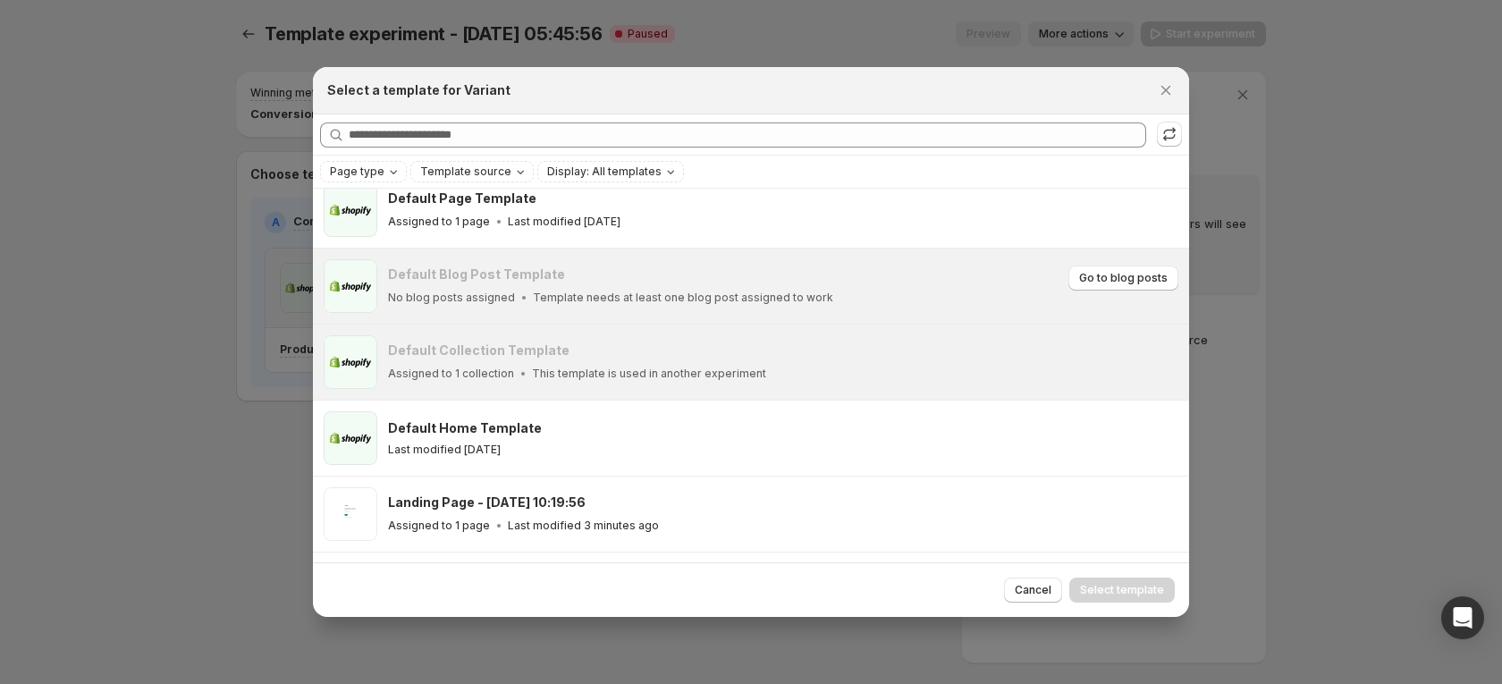
scroll to position [134, 0]
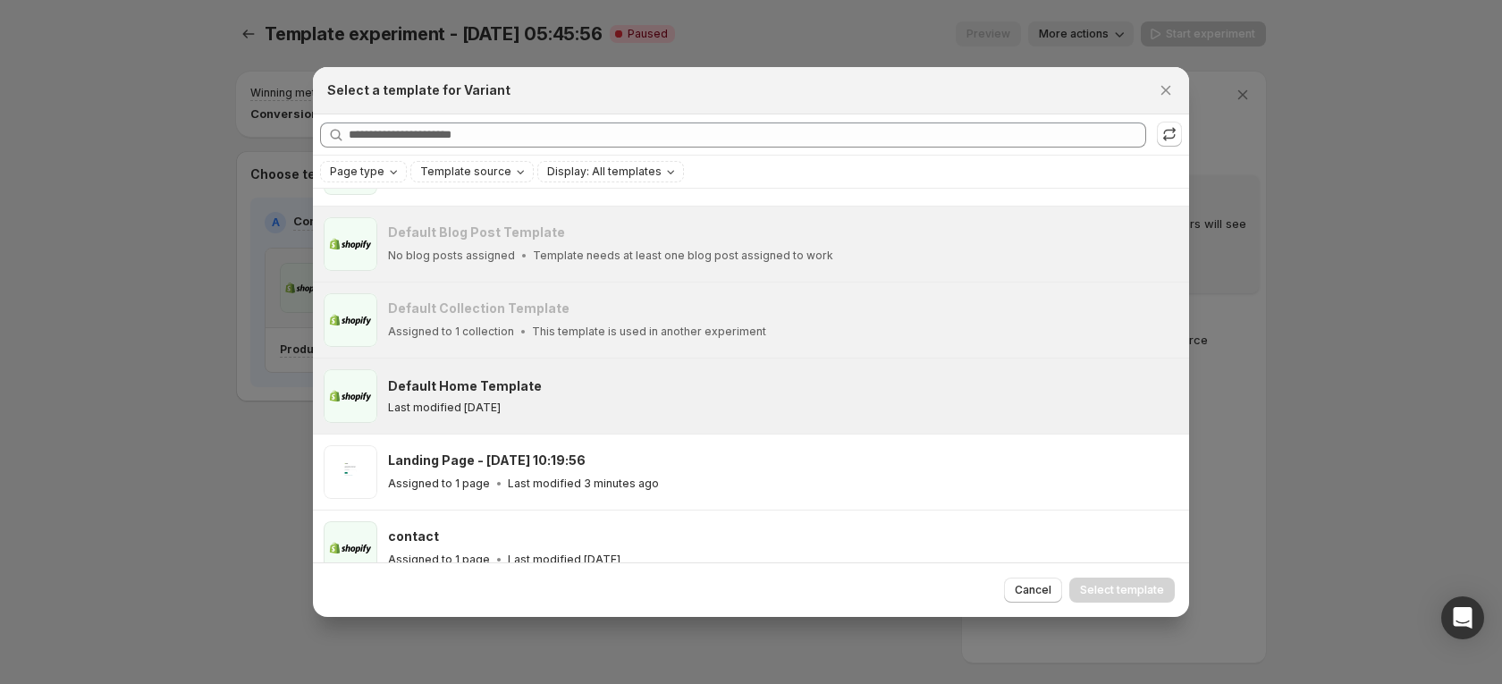
click at [624, 392] on div "Default Home Template" at bounding box center [780, 386] width 785 height 18
click at [1145, 598] on button "Select template" at bounding box center [1123, 590] width 106 height 25
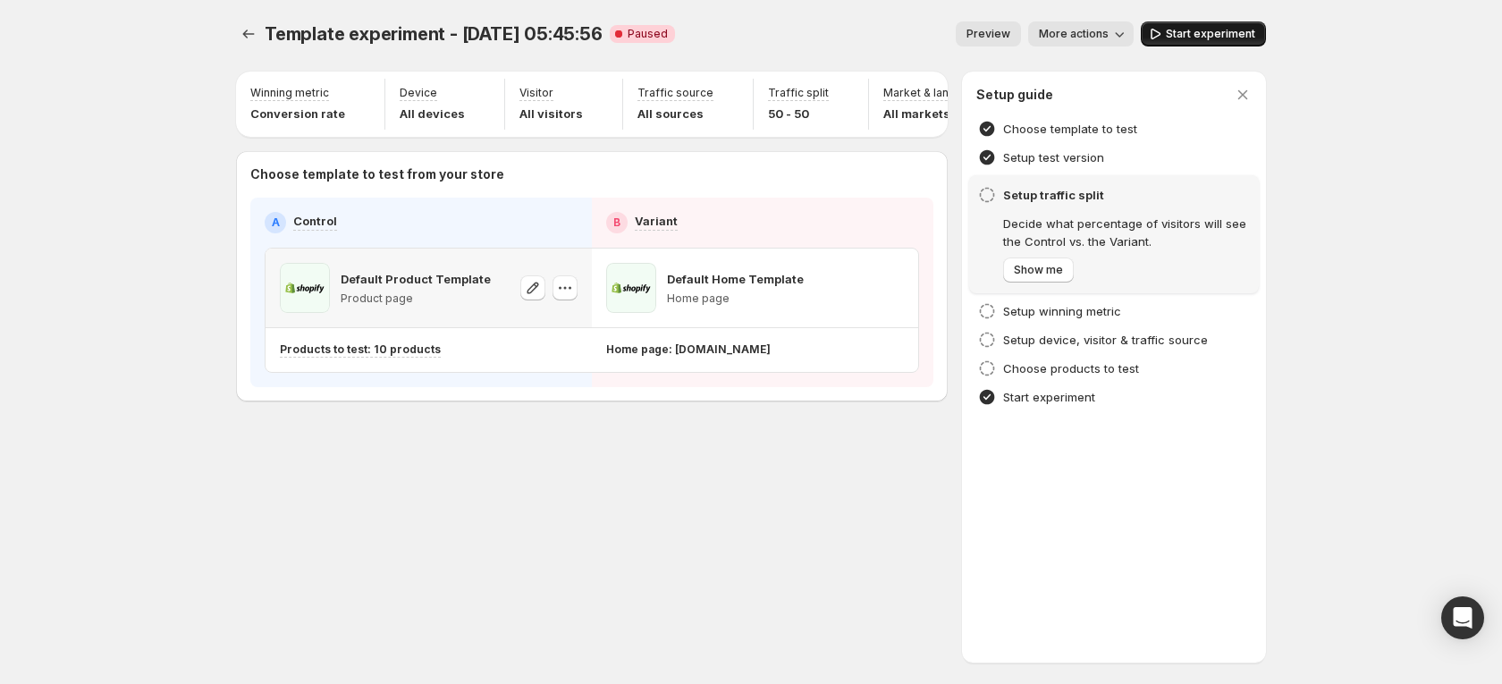
click at [1222, 23] on button "Start experiment" at bounding box center [1203, 33] width 125 height 25
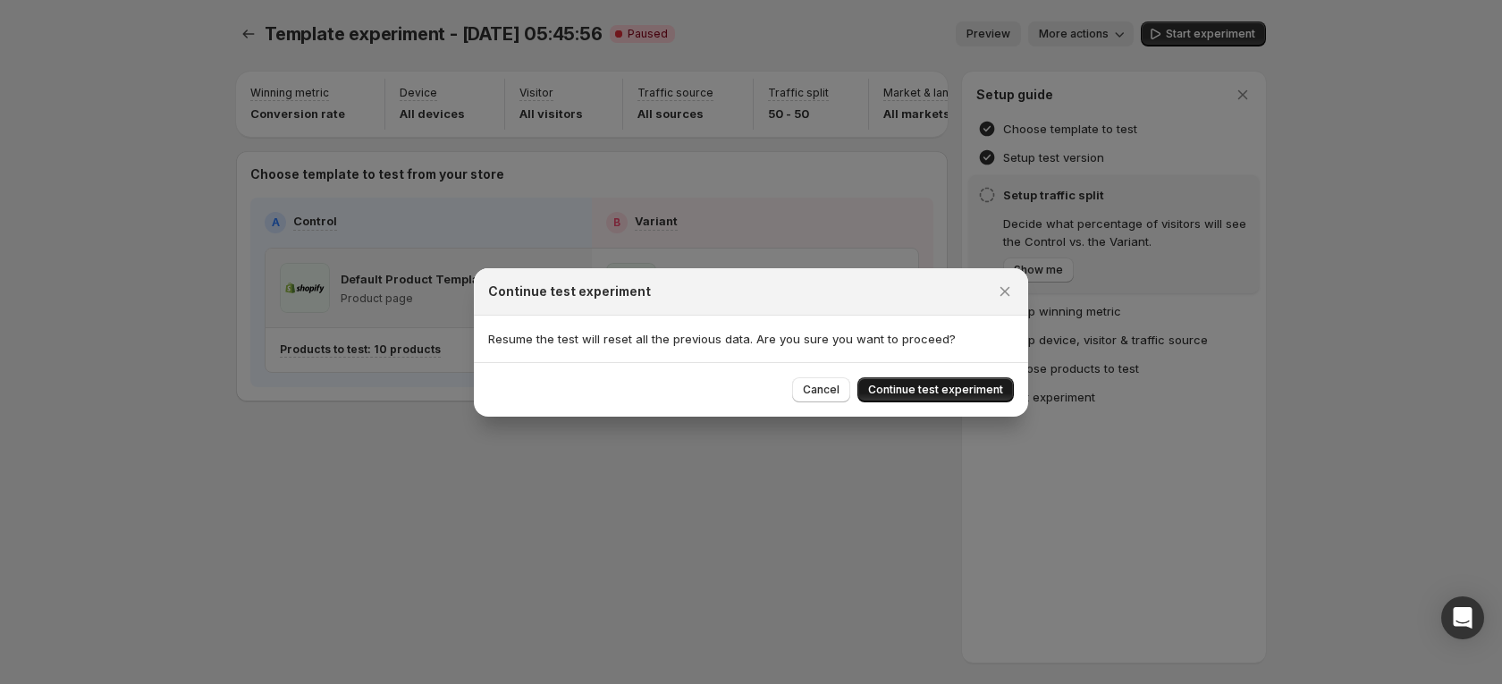
click at [968, 388] on span "Continue test experiment" at bounding box center [935, 390] width 135 height 14
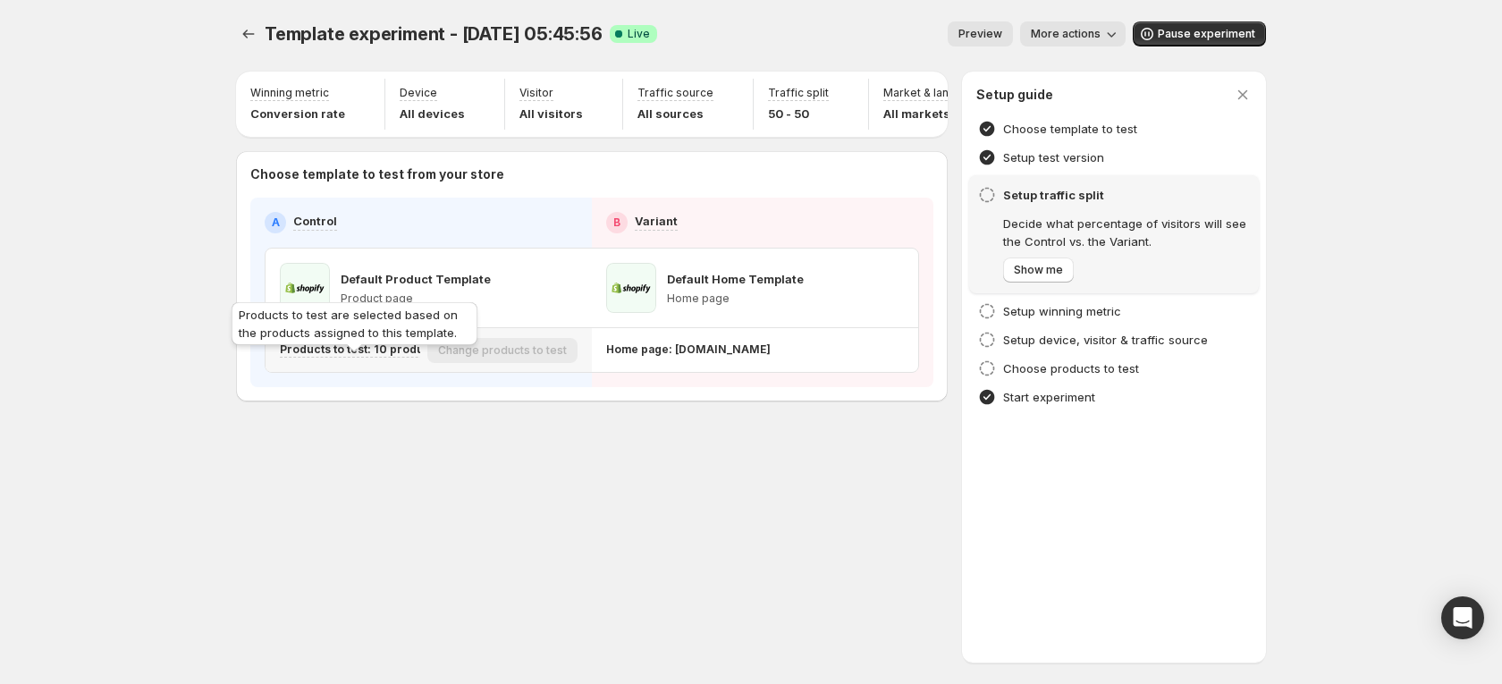
click at [399, 357] on p "Products to test: 10 products" at bounding box center [360, 350] width 161 height 14
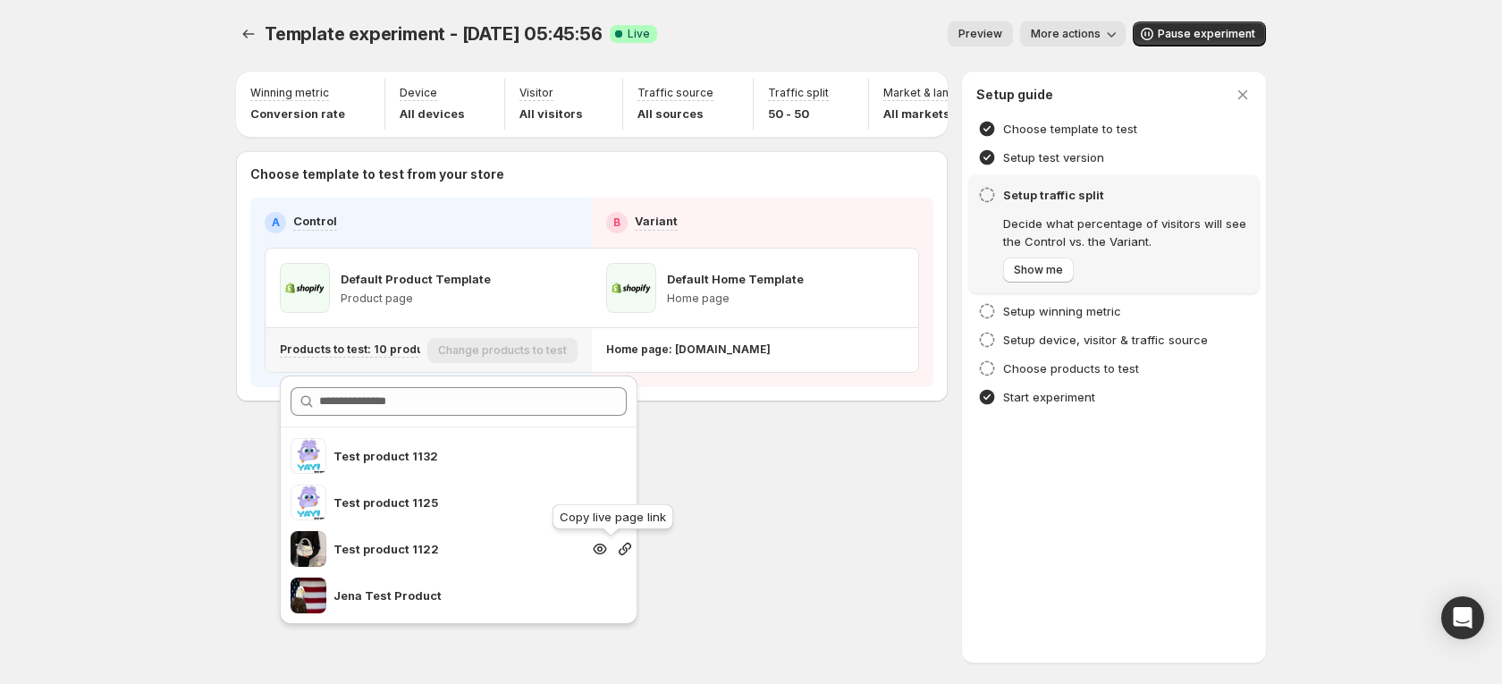
click at [616, 548] on icon "button" at bounding box center [625, 549] width 18 height 18
click at [251, 32] on icon "Experiments" at bounding box center [249, 34] width 18 height 18
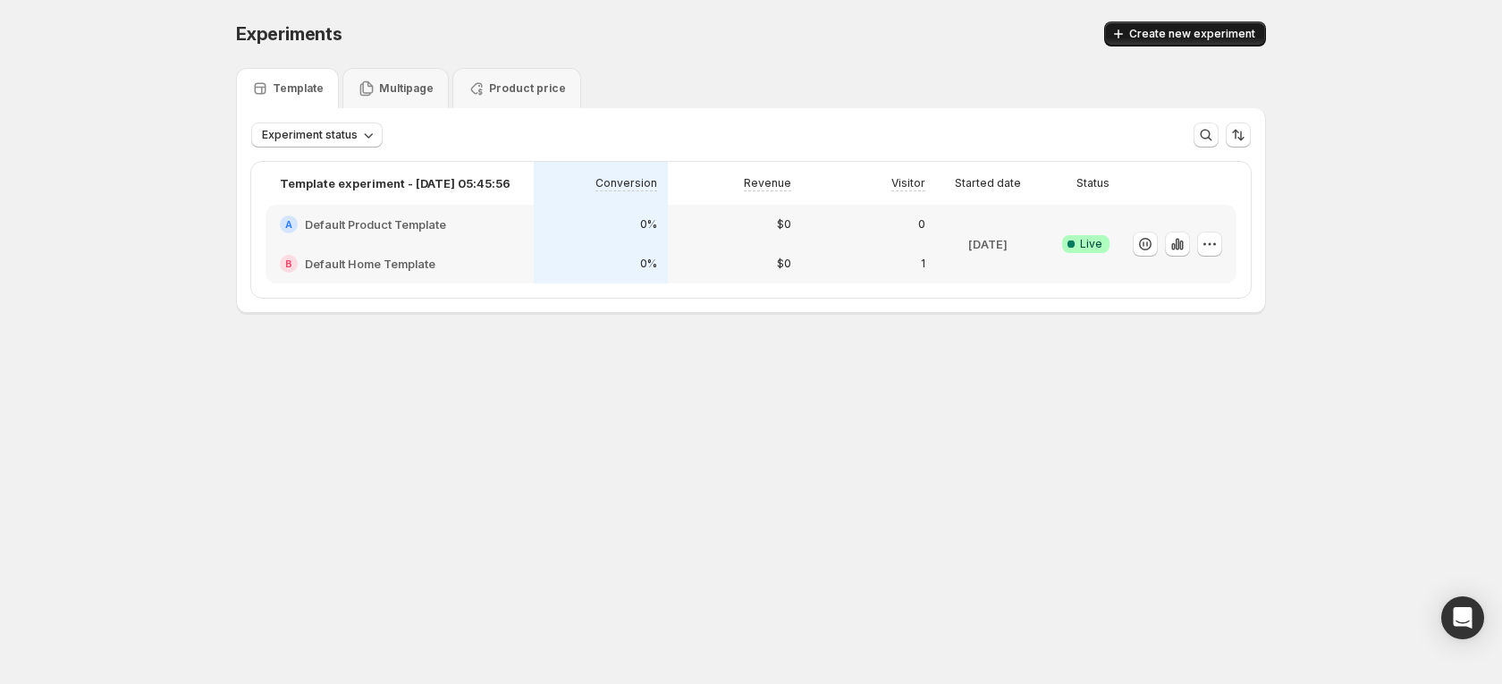
click at [1147, 34] on span "Create new experiment" at bounding box center [1192, 34] width 126 height 14
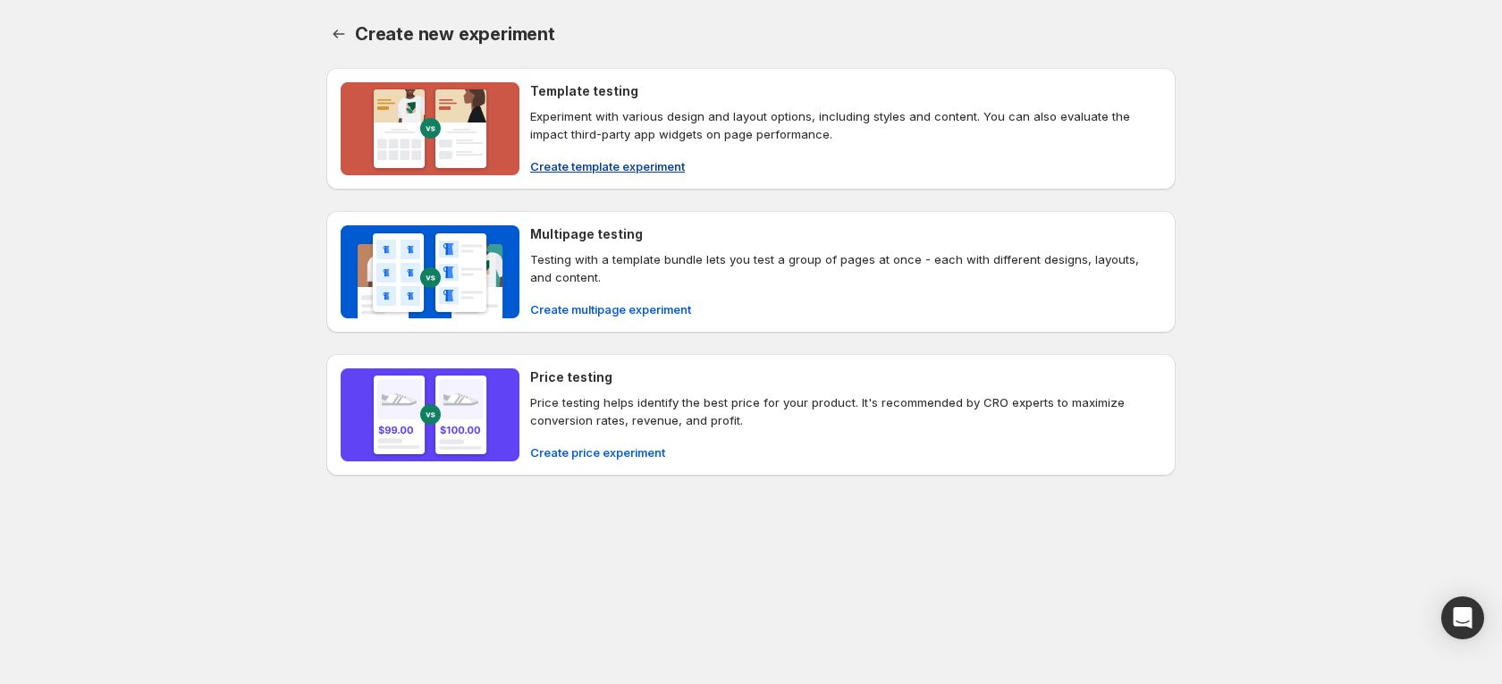
click at [619, 170] on span "Create template experiment" at bounding box center [607, 166] width 155 height 18
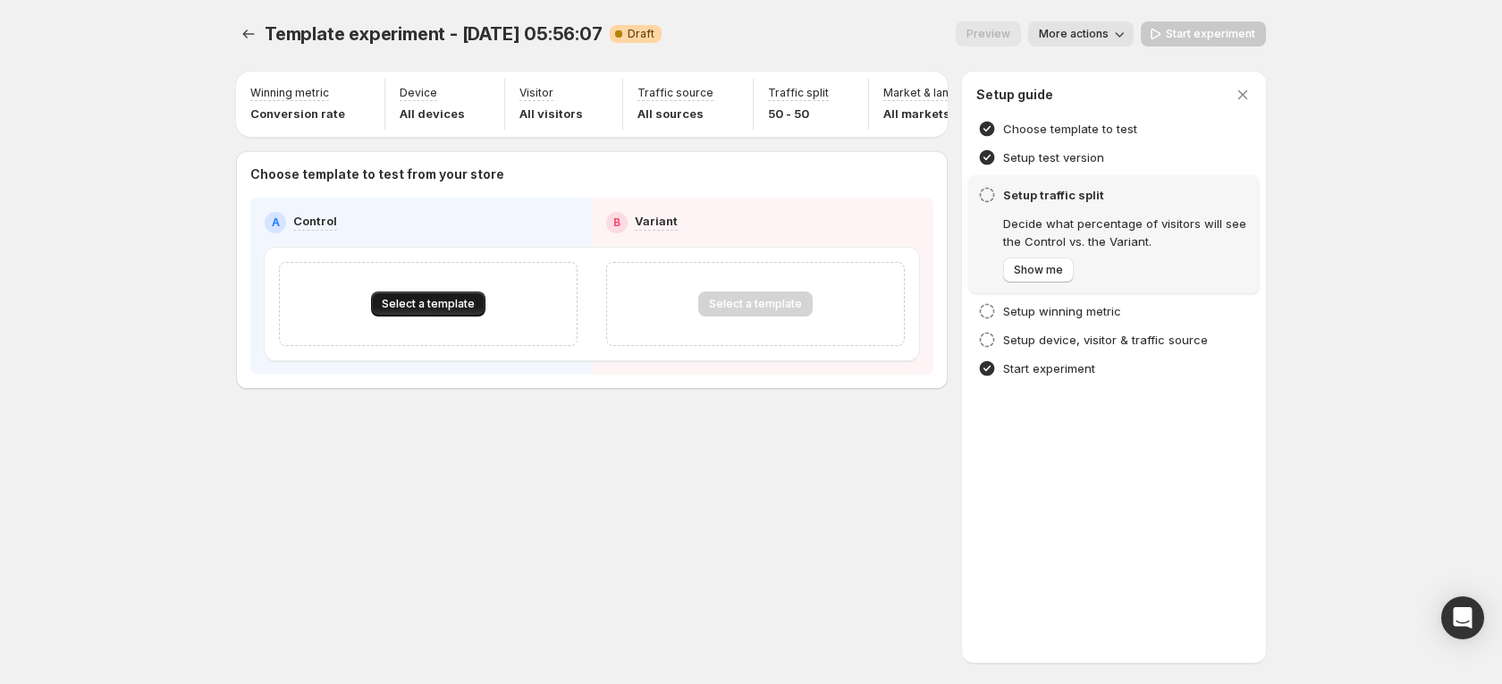
click at [451, 311] on span "Select a template" at bounding box center [428, 304] width 93 height 14
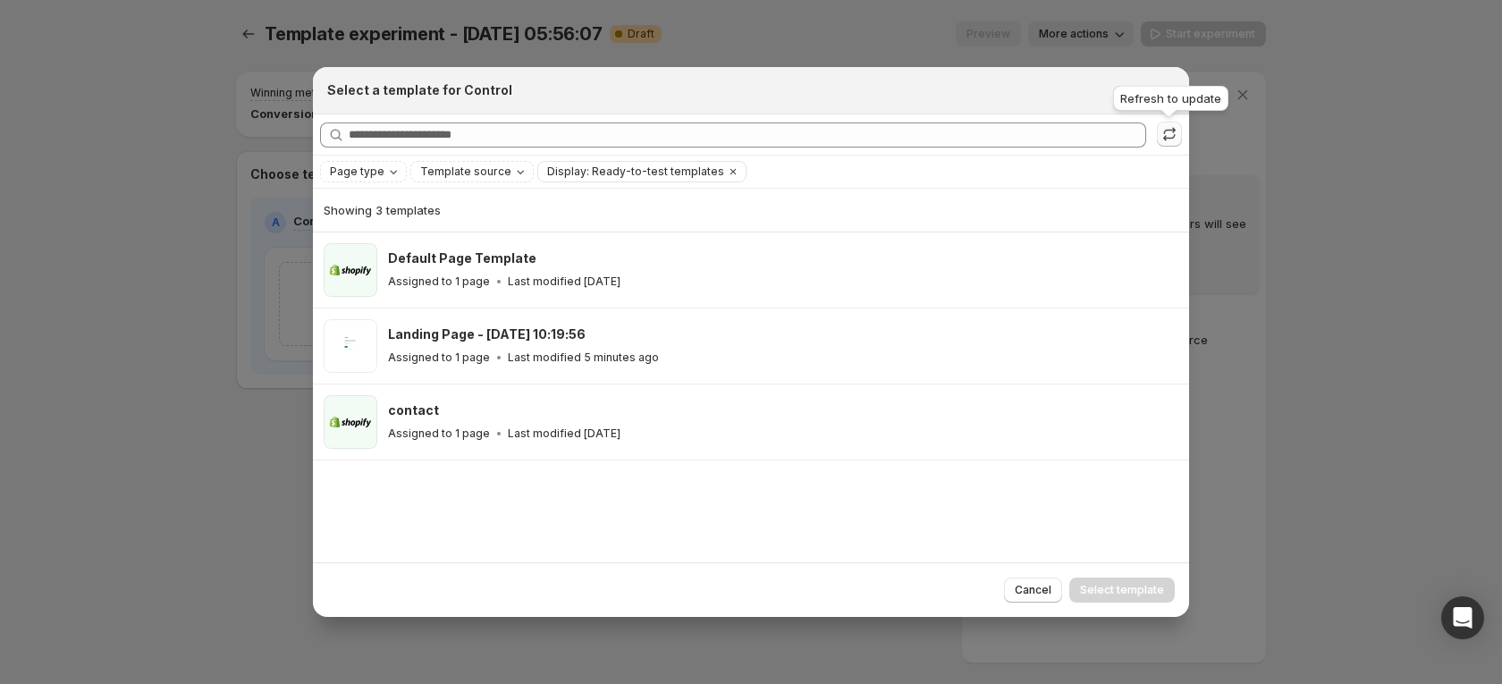
click at [1171, 138] on icon ":rbb:" at bounding box center [1170, 134] width 18 height 18
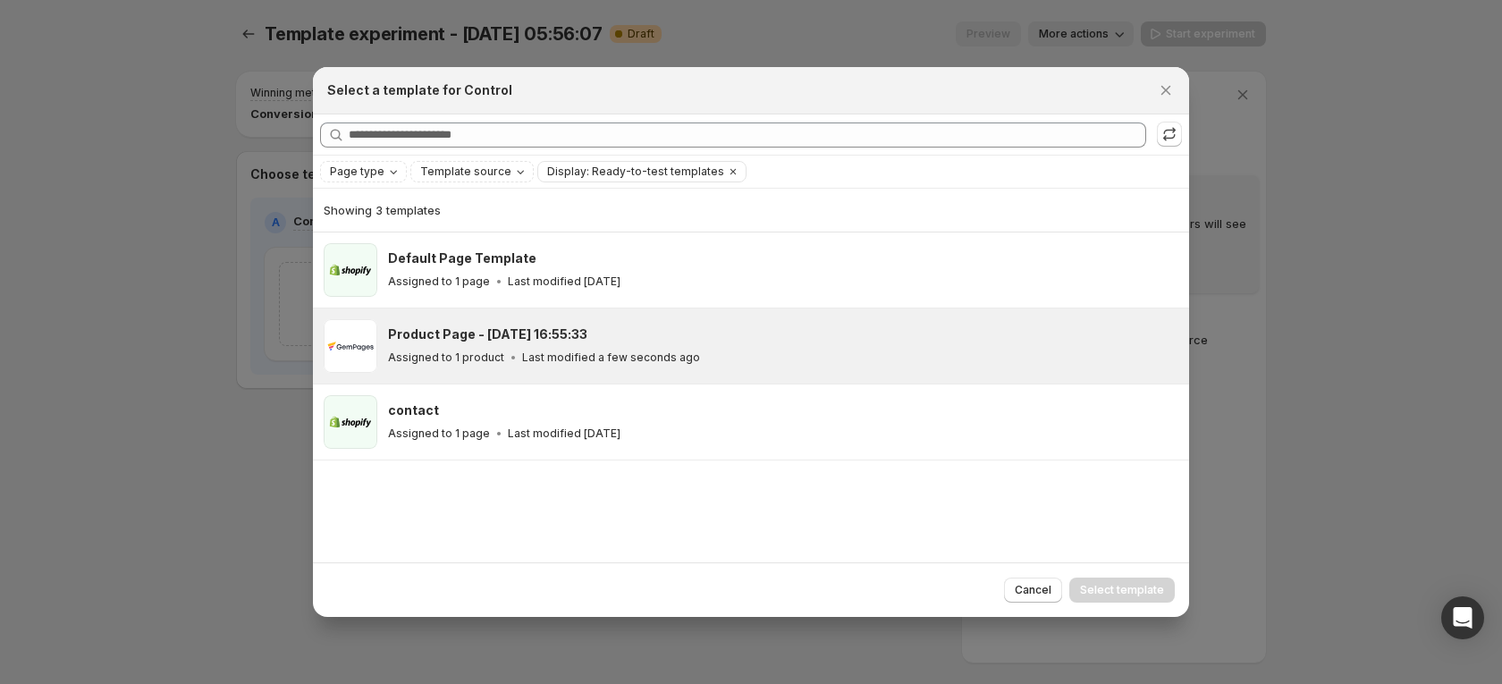
click at [599, 345] on div "Product Page - Oct 10, 16:55:33 Assigned to 1 product Last modified a few secon…" at bounding box center [780, 346] width 785 height 41
click at [1113, 588] on span "Select template" at bounding box center [1122, 590] width 84 height 14
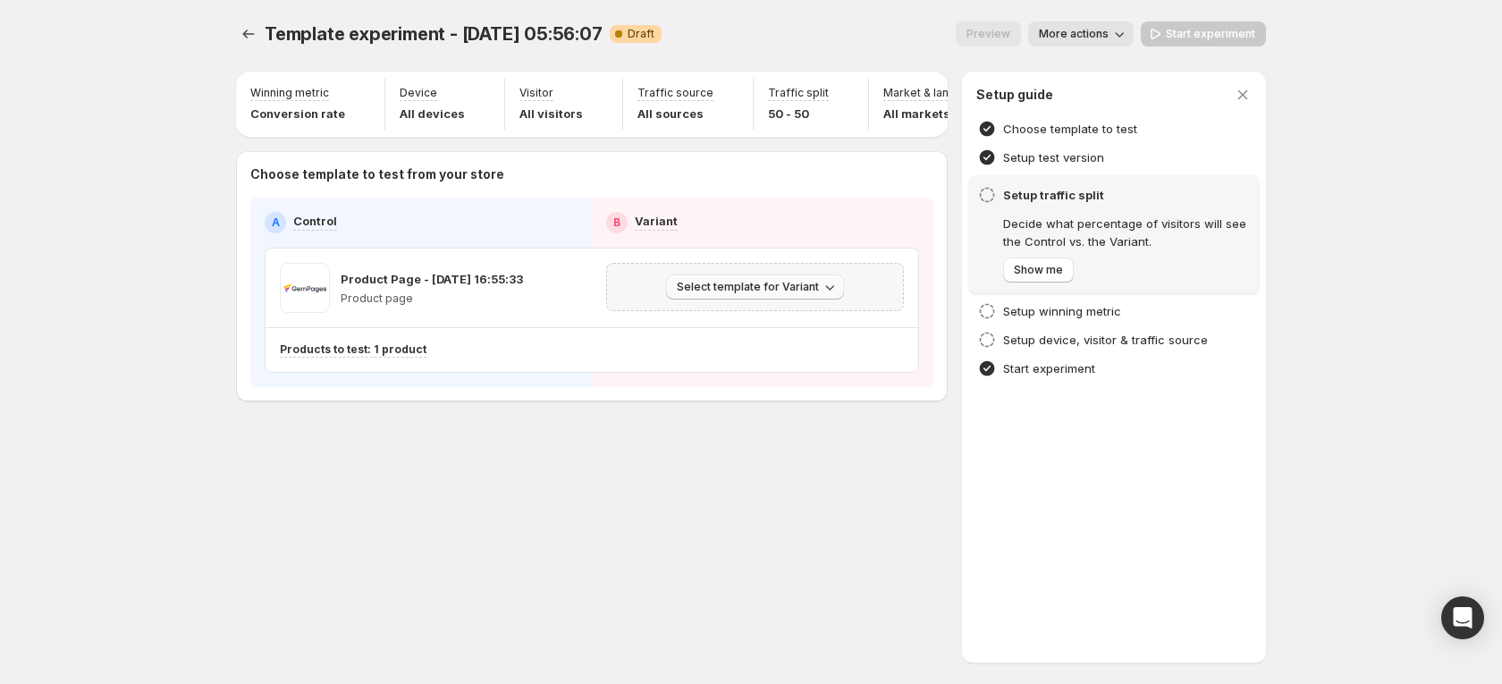
click at [823, 296] on icon "button" at bounding box center [830, 287] width 18 height 18
click at [814, 374] on span "Create Variant based on Control" at bounding box center [758, 368] width 182 height 14
click at [1197, 35] on span "Start experiment" at bounding box center [1210, 34] width 89 height 14
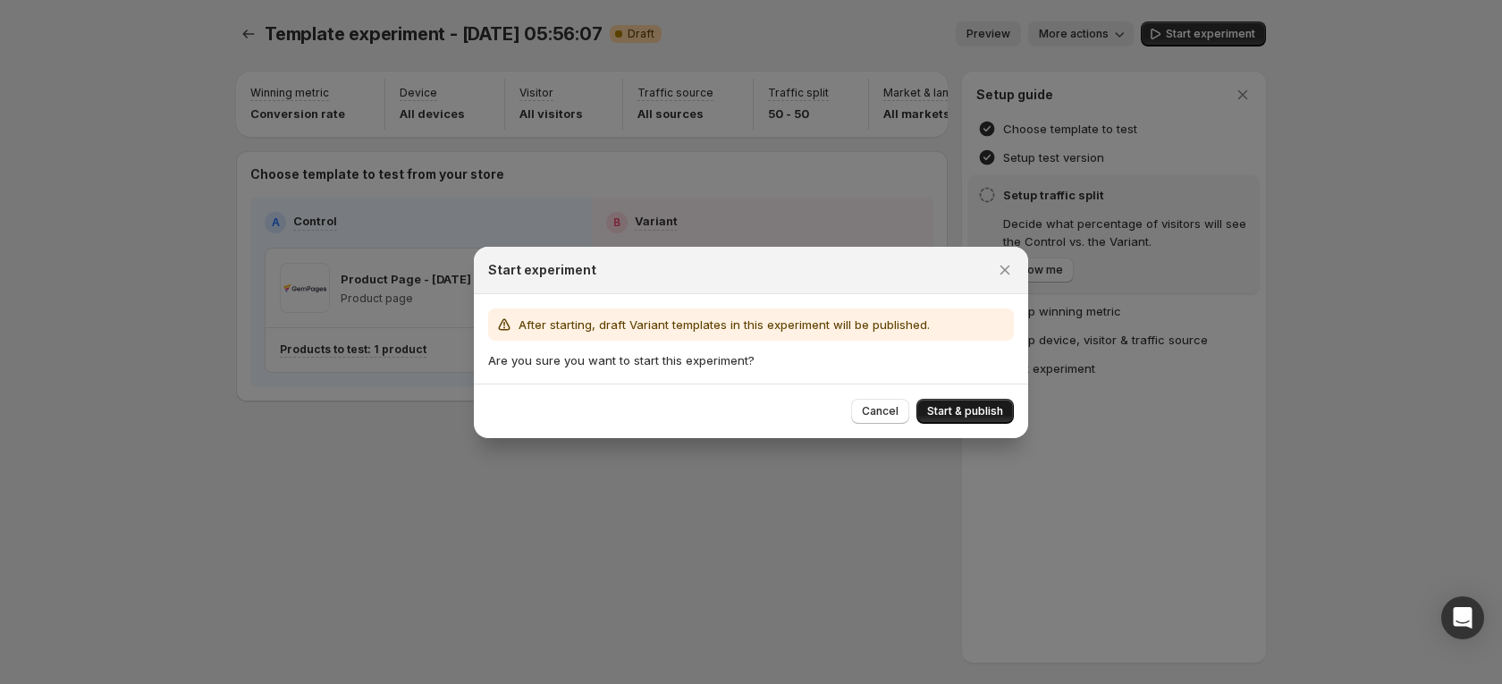
click at [950, 404] on span "Start & publish" at bounding box center [965, 411] width 76 height 14
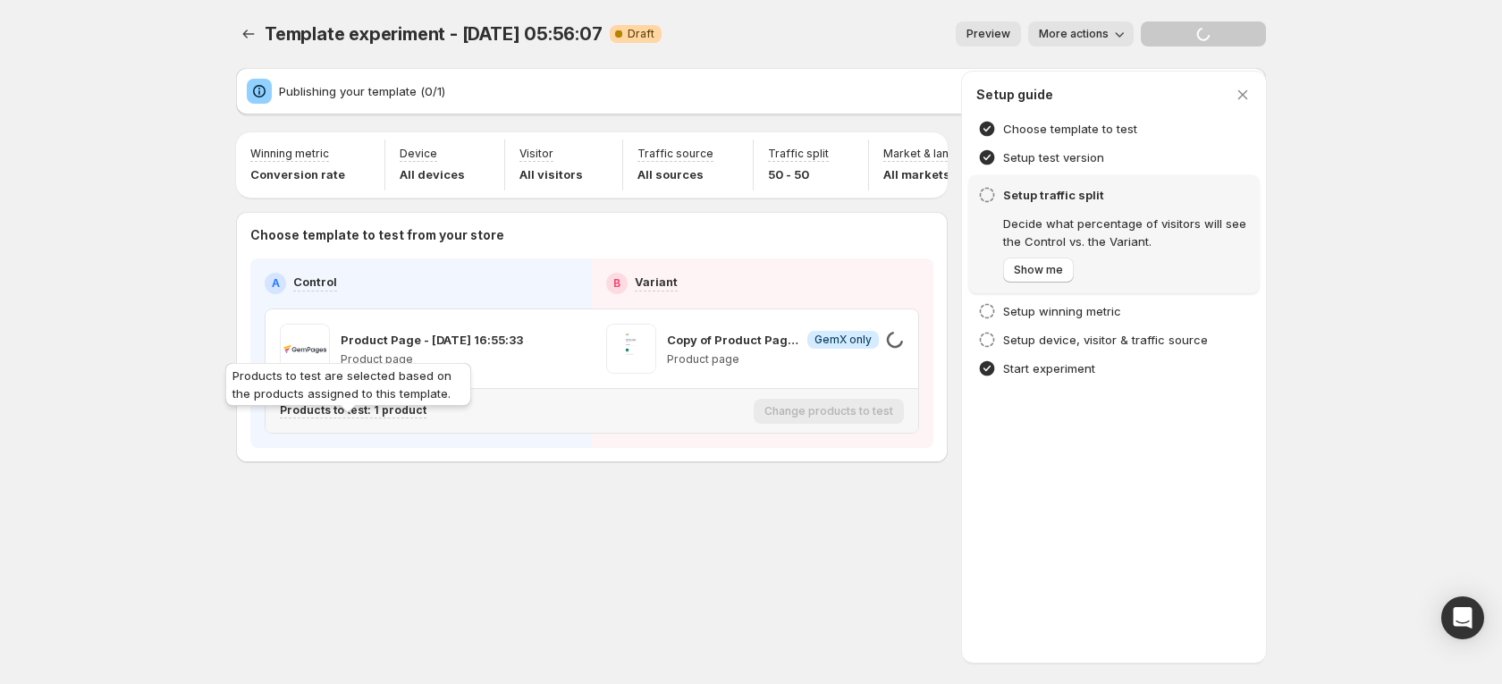
click at [390, 418] on p "Products to test: 1 product" at bounding box center [353, 410] width 147 height 14
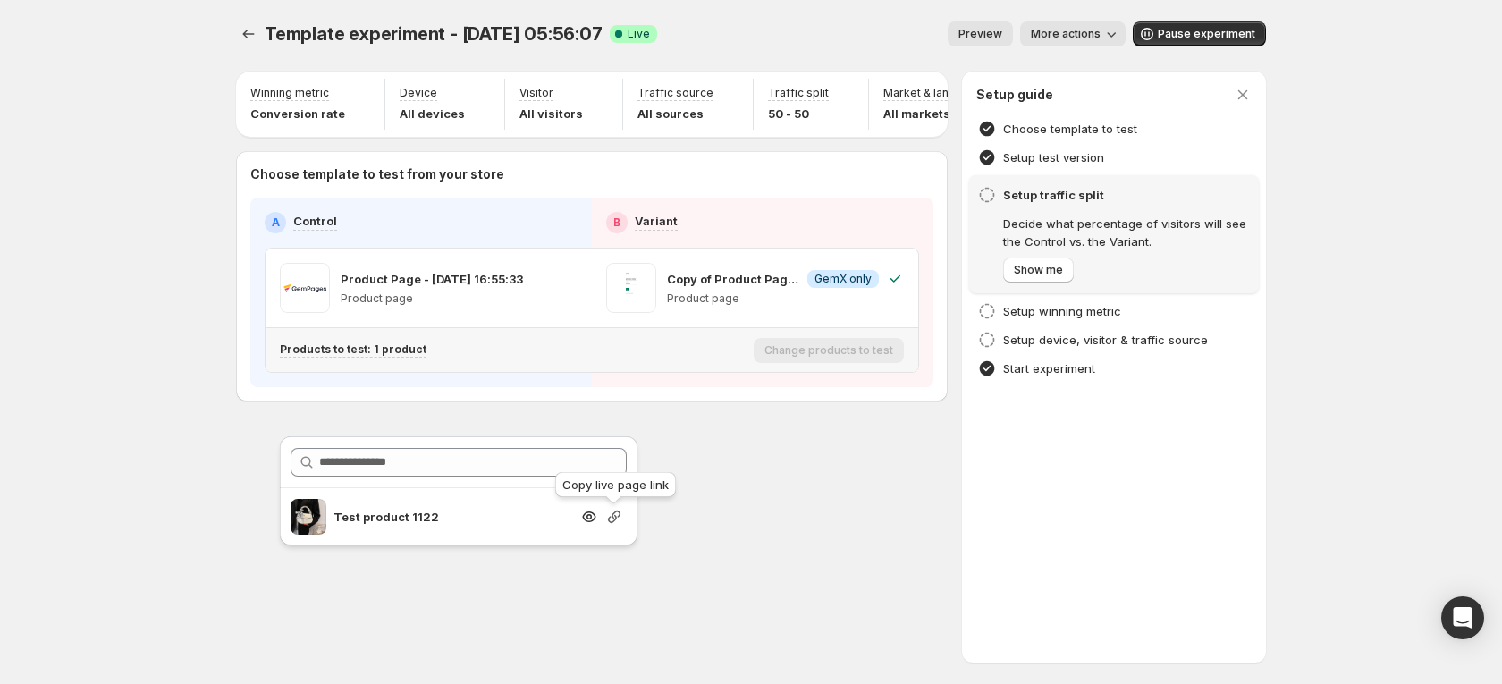
click at [619, 517] on icon "button" at bounding box center [614, 517] width 18 height 18
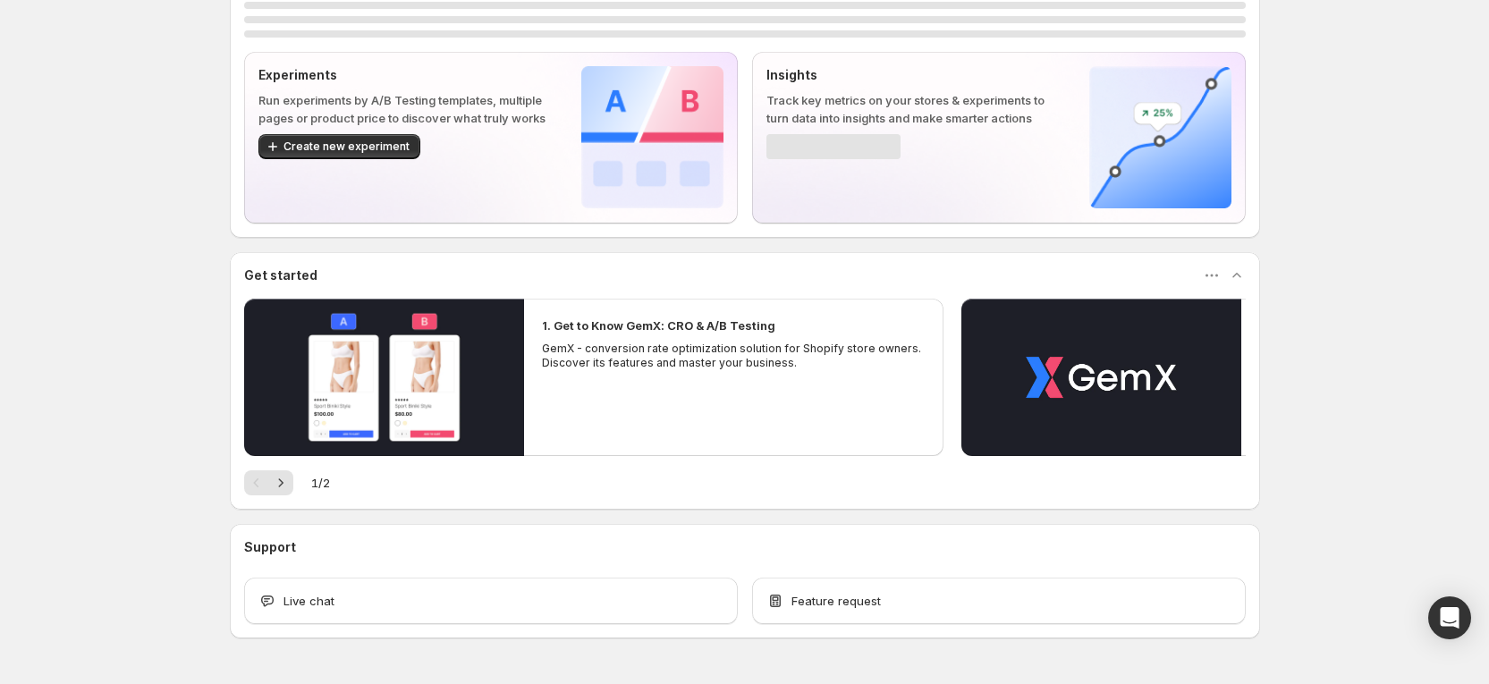
scroll to position [114, 0]
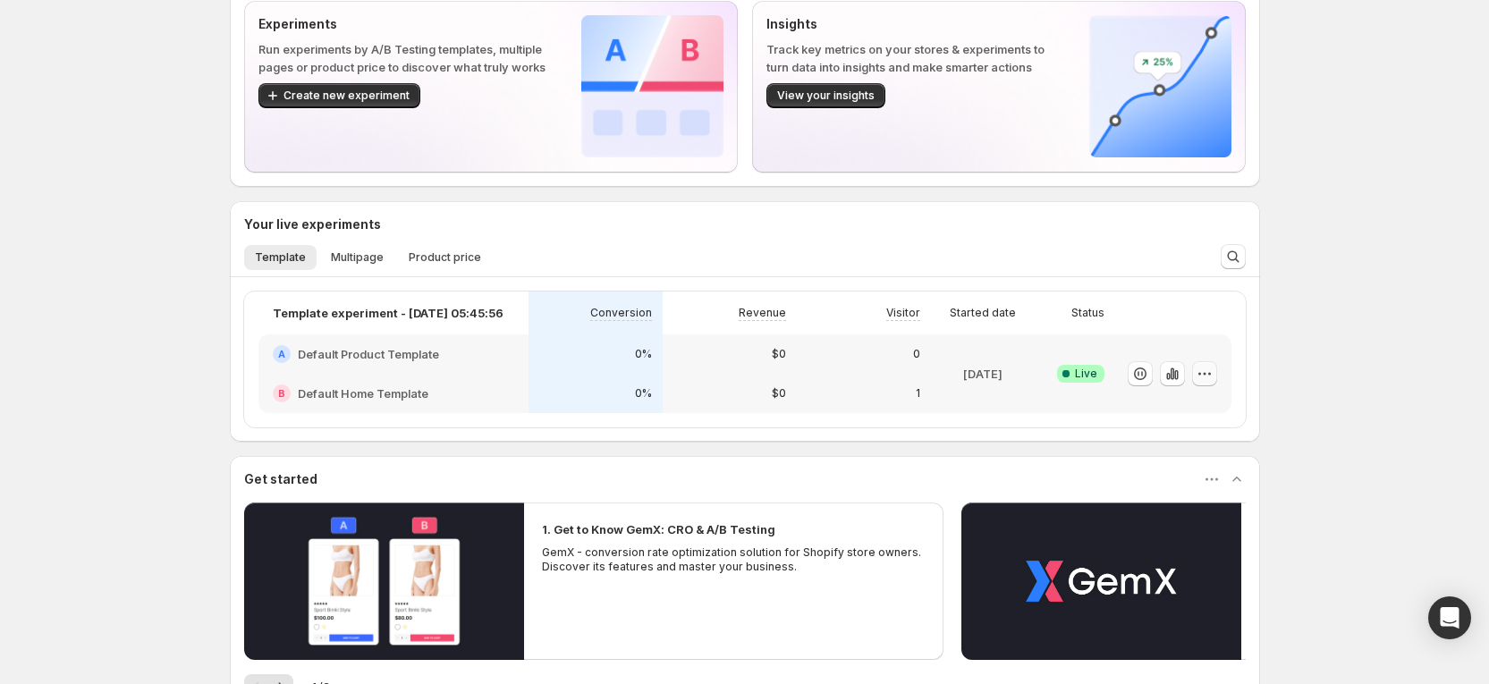
click at [1212, 376] on icon "button" at bounding box center [1205, 374] width 18 height 18
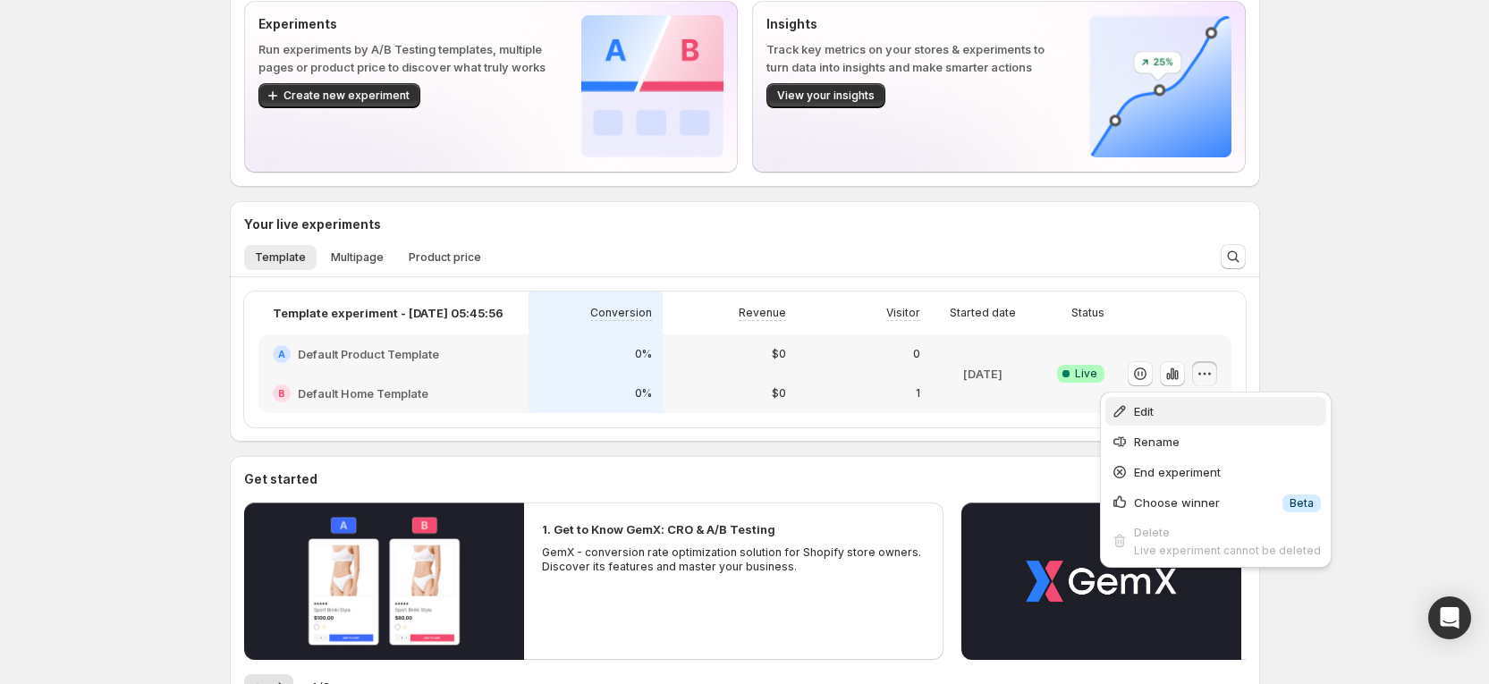
click at [1164, 408] on span "Edit" at bounding box center [1227, 411] width 187 height 18
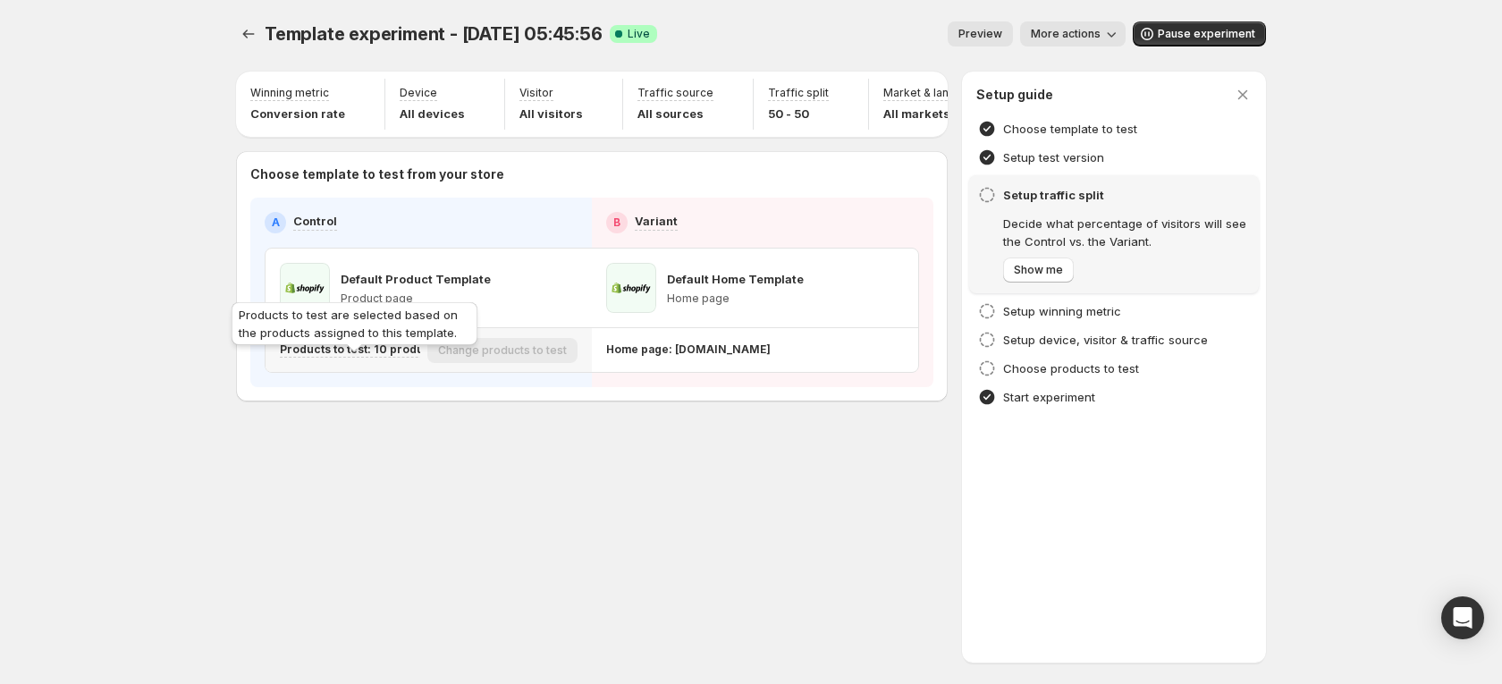
click at [406, 357] on p "Products to test: 10 products" at bounding box center [360, 350] width 161 height 14
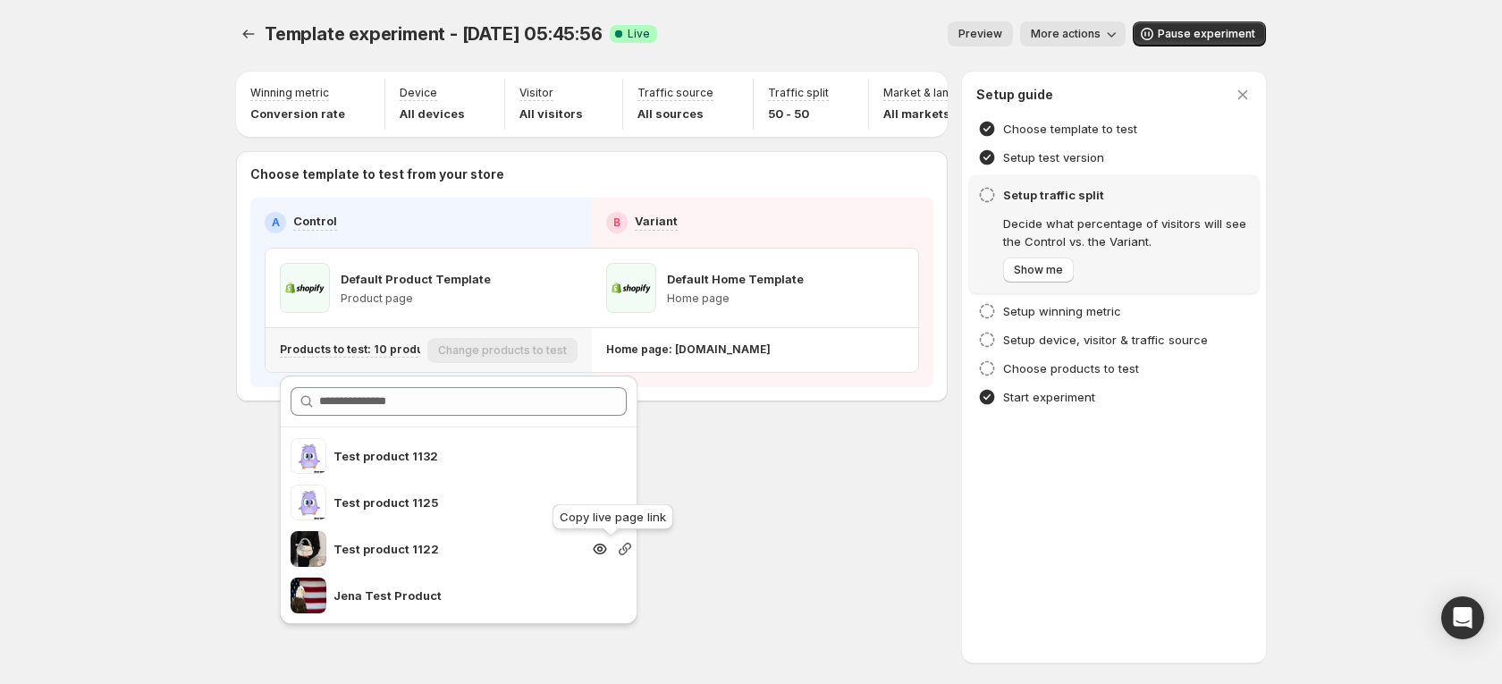
click at [616, 550] on icon "button" at bounding box center [625, 549] width 18 height 18
